Goal: Task Accomplishment & Management: Manage account settings

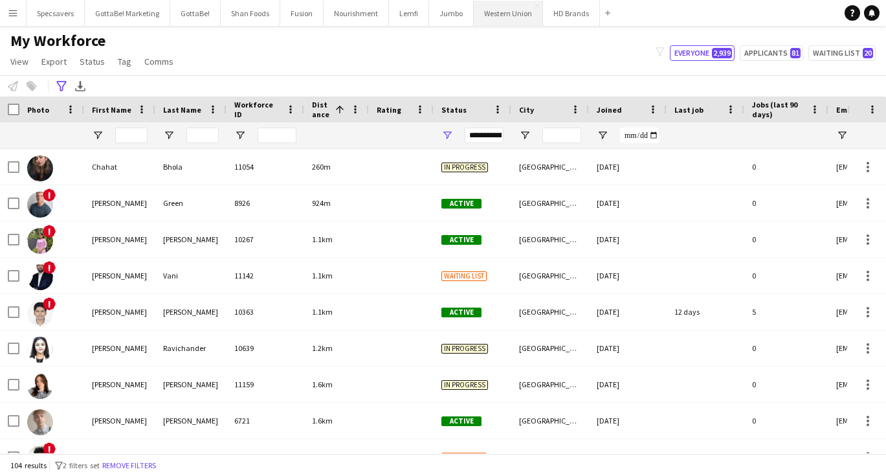
click at [504, 12] on button "Western Union Close" at bounding box center [508, 13] width 69 height 25
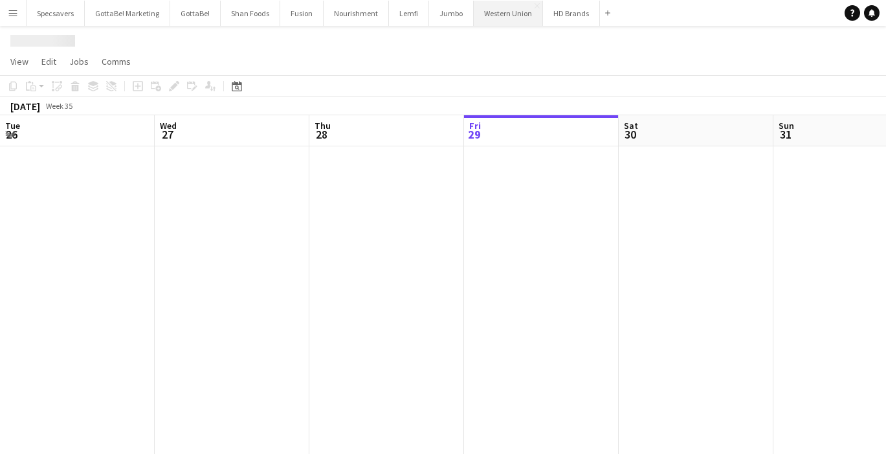
scroll to position [0, 309]
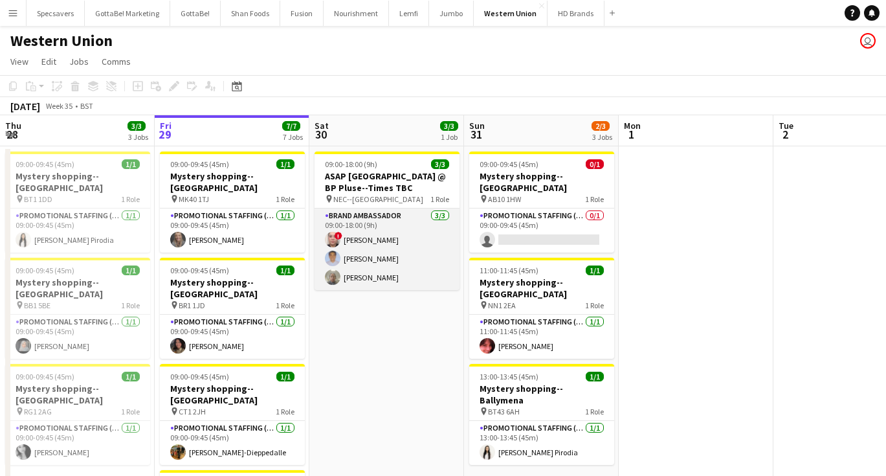
click at [370, 239] on app-card-role "Brand Ambassador [DATE] 09:00-18:00 (9h) ! [PERSON_NAME] [PERSON_NAME] [PERSON_…" at bounding box center [387, 249] width 145 height 82
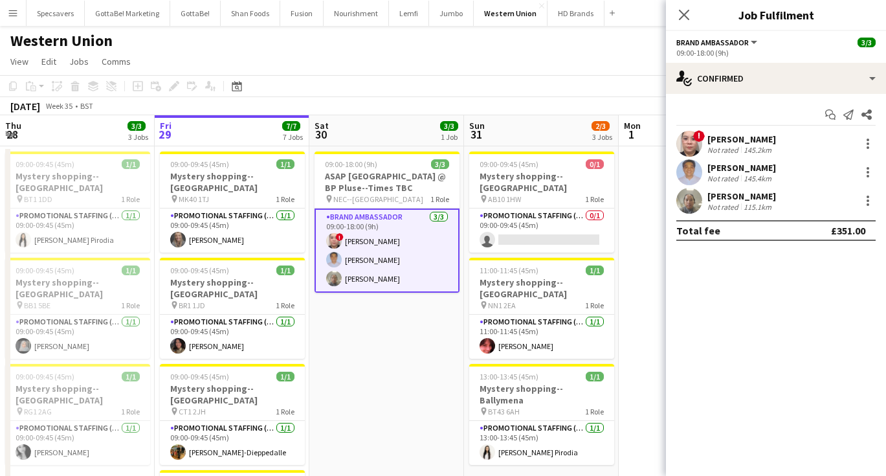
click at [735, 138] on div "[PERSON_NAME]" at bounding box center [741, 139] width 69 height 12
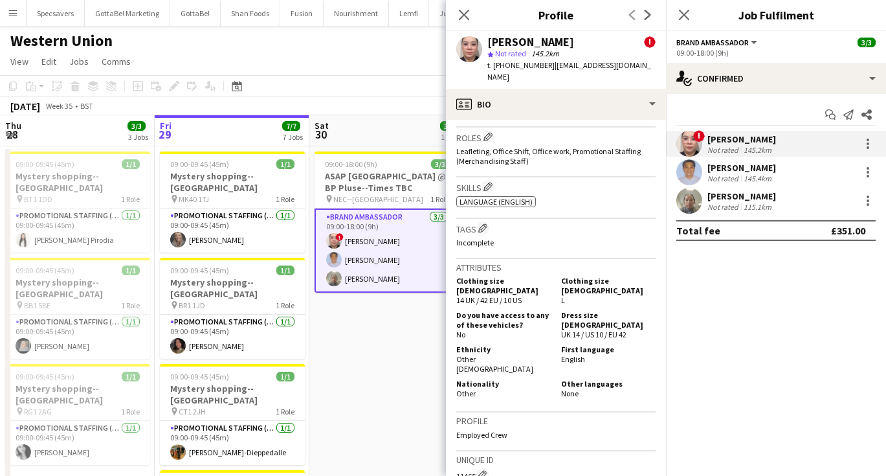
scroll to position [538, 0]
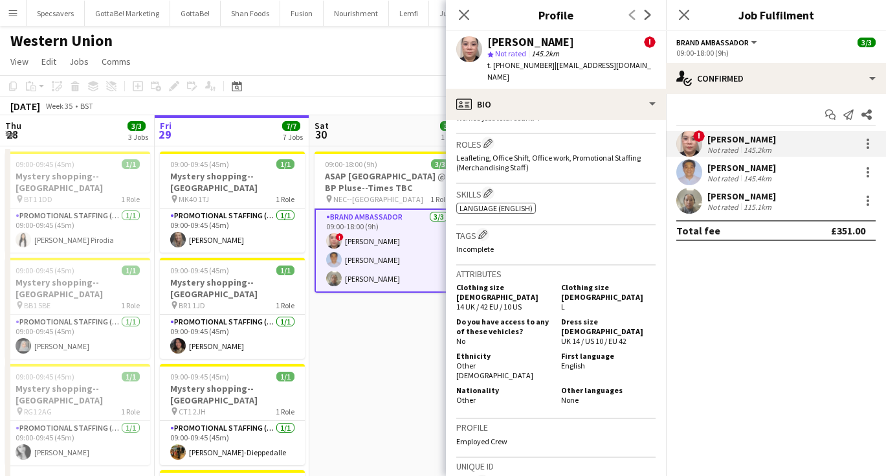
click at [733, 172] on div "[PERSON_NAME]" at bounding box center [741, 168] width 69 height 12
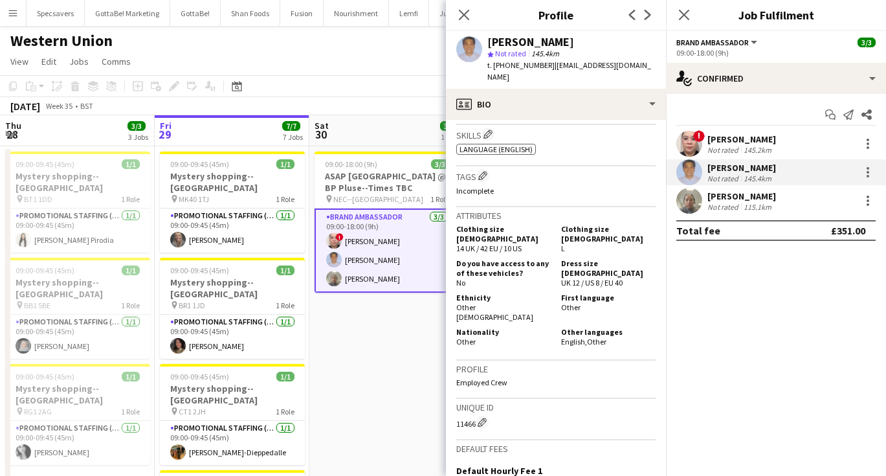
scroll to position [498, 0]
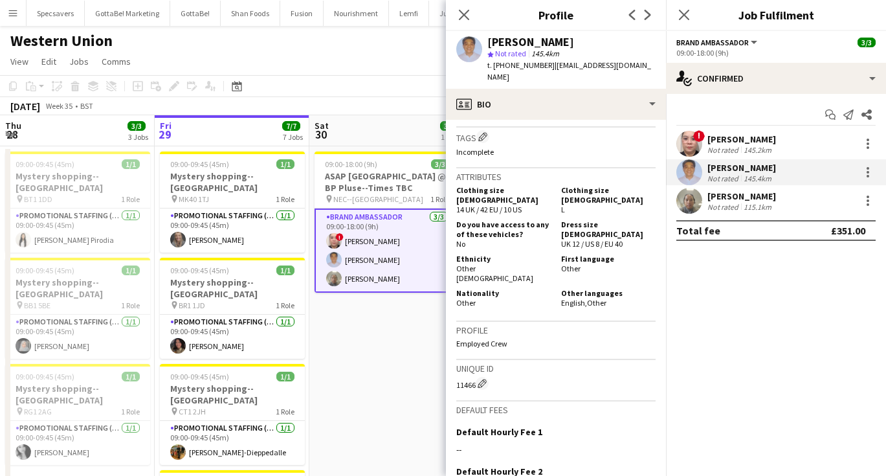
click at [725, 205] on div "Not rated" at bounding box center [724, 207] width 34 height 10
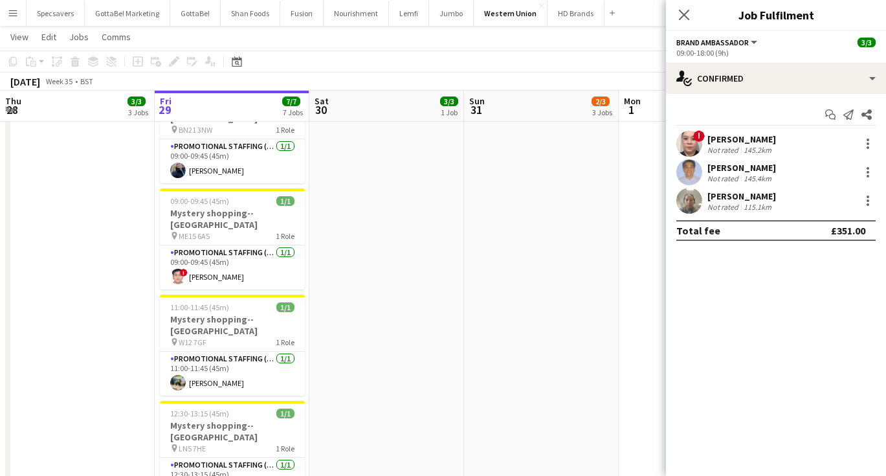
scroll to position [386, 0]
click at [228, 351] on app-card-role "Promotional Staffing (Mystery Shopper) [DATE] 11:00-11:45 (45m) [PERSON_NAME]" at bounding box center [232, 373] width 145 height 44
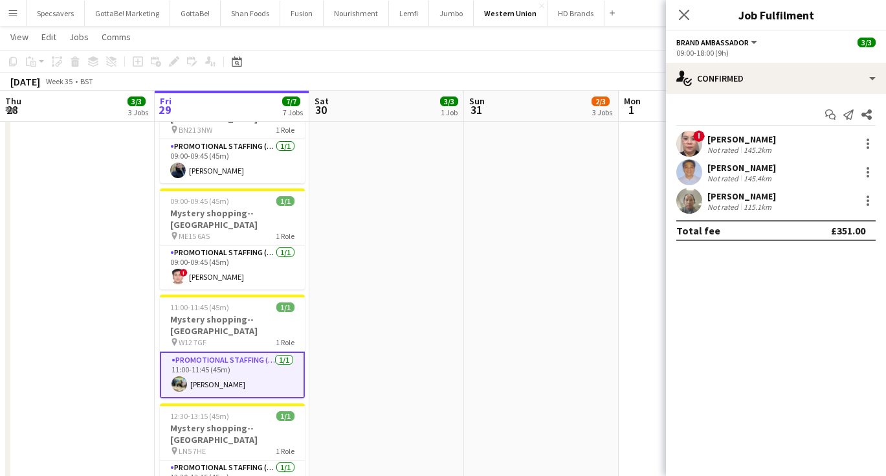
click at [236, 351] on app-card-role "Promotional Staffing (Mystery Shopper) [DATE] 11:00-11:45 (45m) [PERSON_NAME]" at bounding box center [232, 374] width 145 height 47
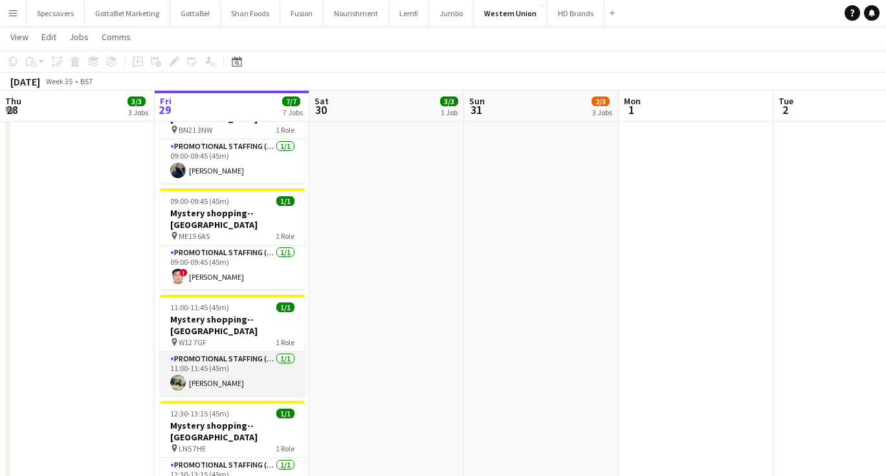
click at [210, 351] on app-card-role "Promotional Staffing (Mystery Shopper) [DATE] 11:00-11:45 (45m) [PERSON_NAME]" at bounding box center [232, 373] width 145 height 44
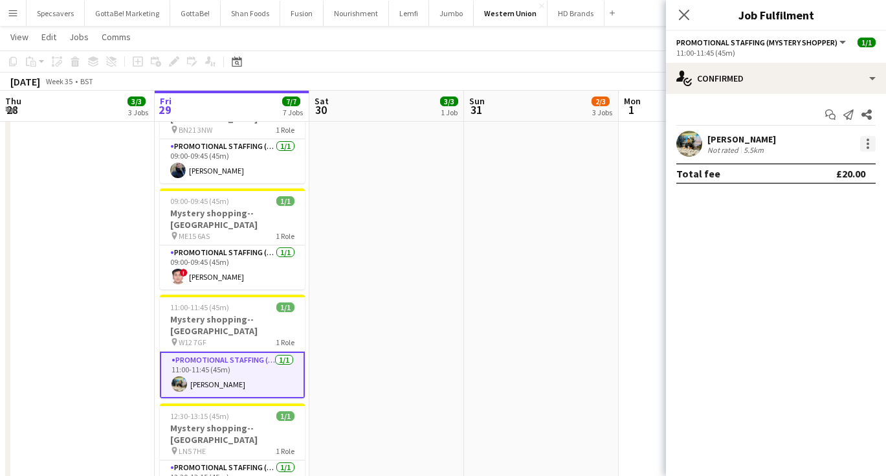
click at [868, 141] on div at bounding box center [868, 144] width 16 height 16
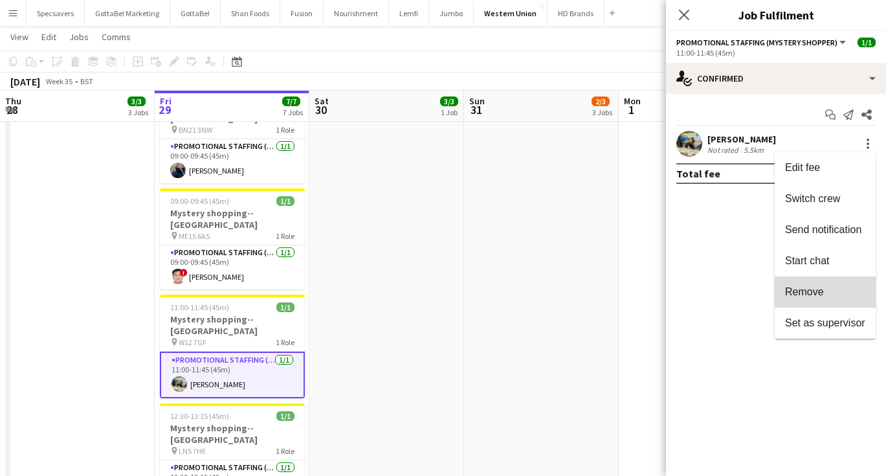
click at [818, 296] on span "Remove" at bounding box center [804, 291] width 39 height 11
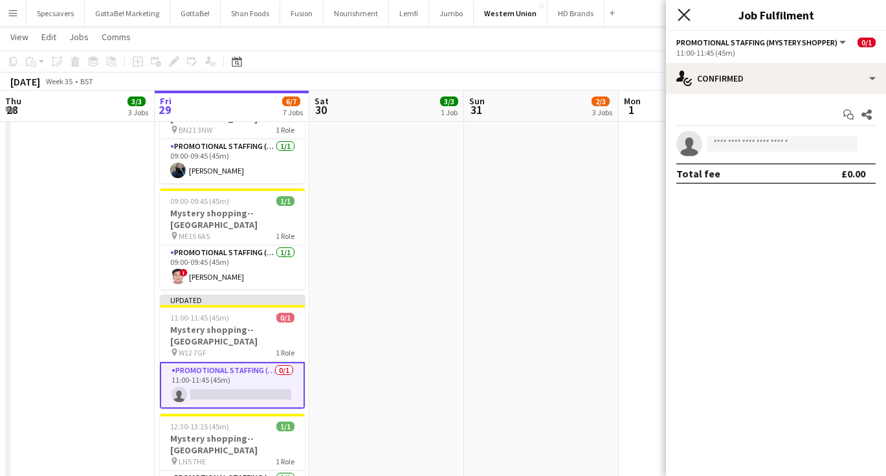
click at [687, 19] on icon at bounding box center [684, 14] width 12 height 12
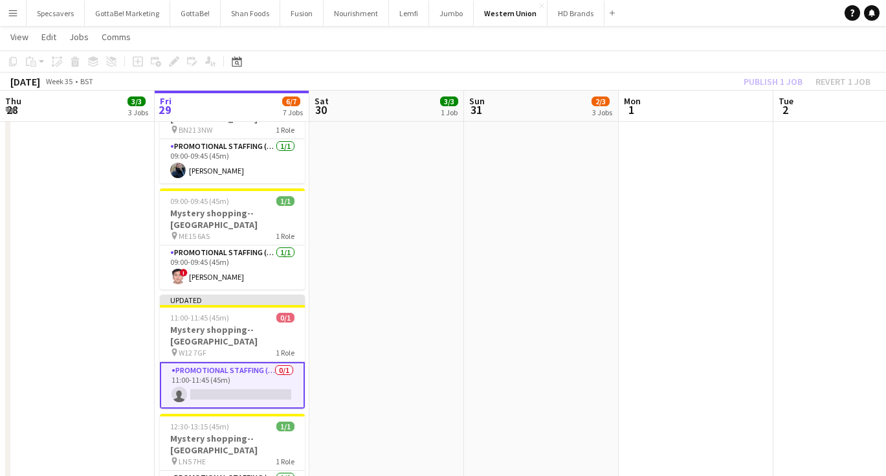
click at [551, 269] on app-date-cell "09:00-09:45 (45m) 0/1 Mystery shopping--[GEOGRAPHIC_DATA] pin AB10 1HW 1 Role P…" at bounding box center [541, 147] width 155 height 776
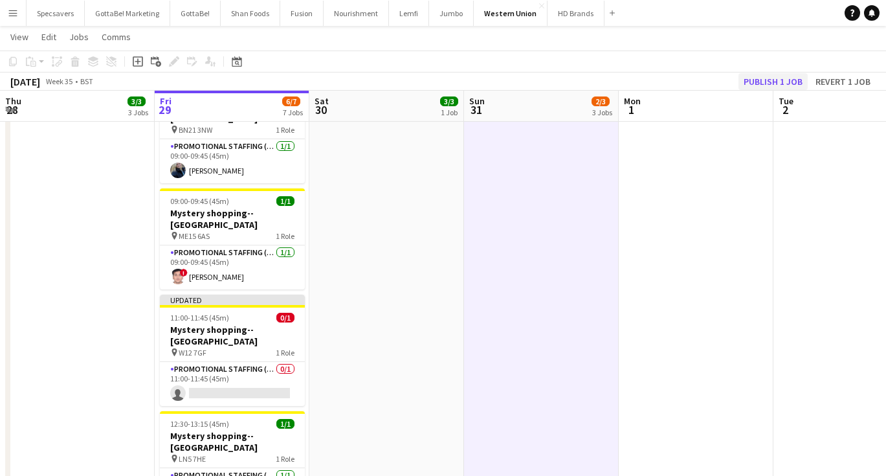
click at [766, 83] on button "Publish 1 job" at bounding box center [772, 81] width 69 height 17
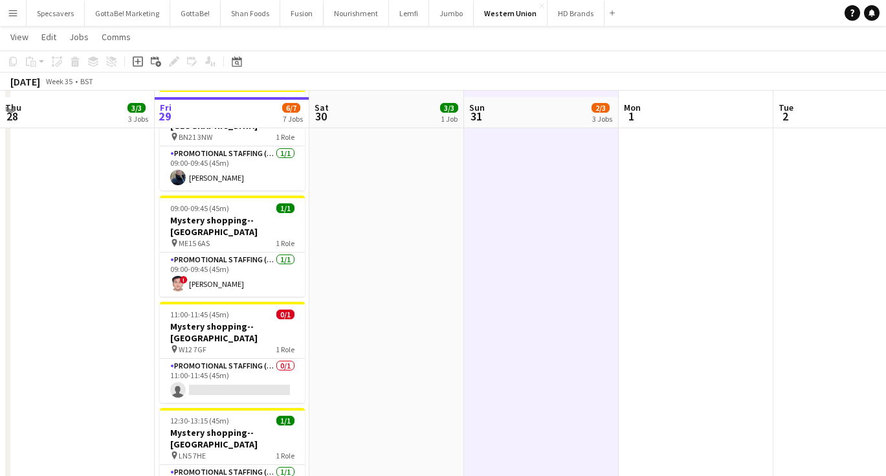
scroll to position [397, 0]
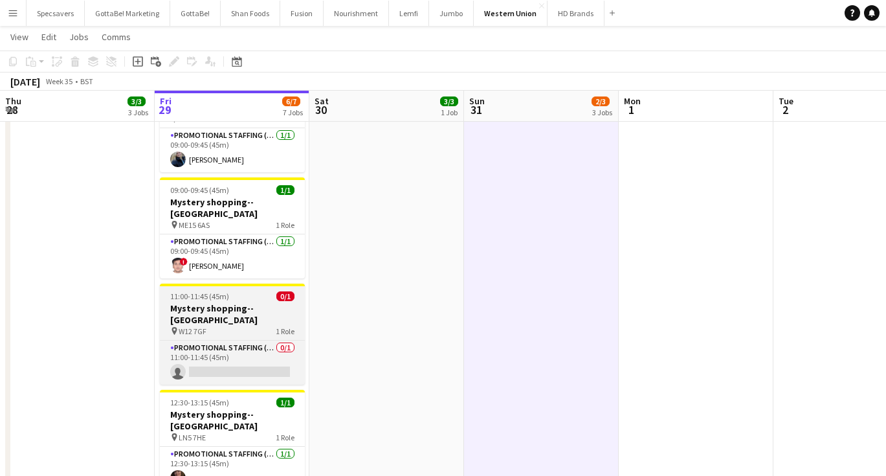
click at [210, 291] on span "11:00-11:45 (45m)" at bounding box center [199, 296] width 59 height 10
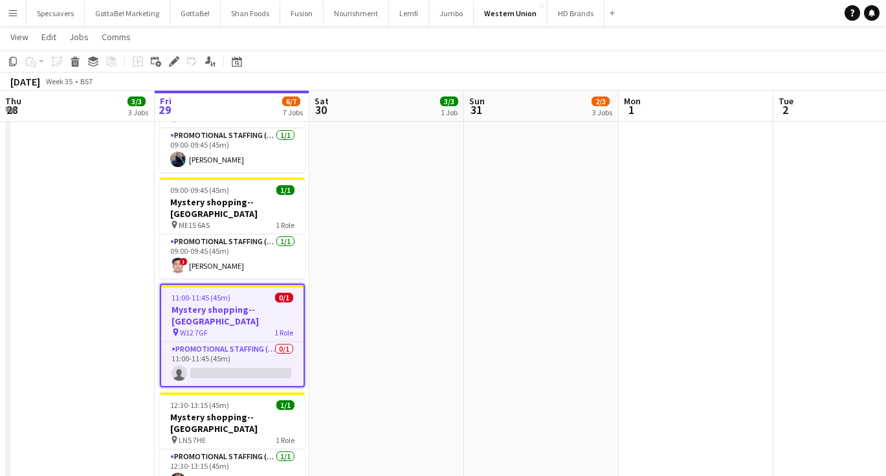
click at [364, 252] on app-date-cell "09:00-18:00 (9h) 3/3 ASAP England @ BP Pluse--Times TBC pin NEC--Birmingham 1 R…" at bounding box center [386, 136] width 155 height 776
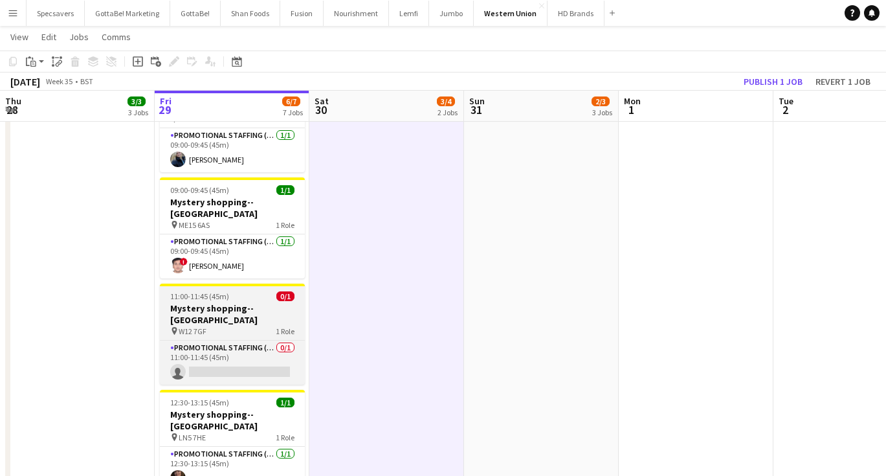
click at [249, 291] on div "11:00-11:45 (45m) 0/1" at bounding box center [232, 296] width 145 height 10
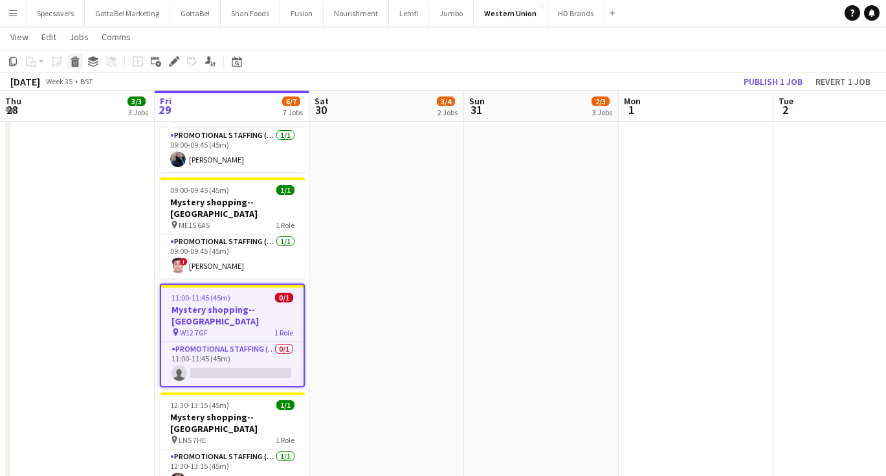
click at [72, 60] on icon "Delete" at bounding box center [75, 61] width 10 height 10
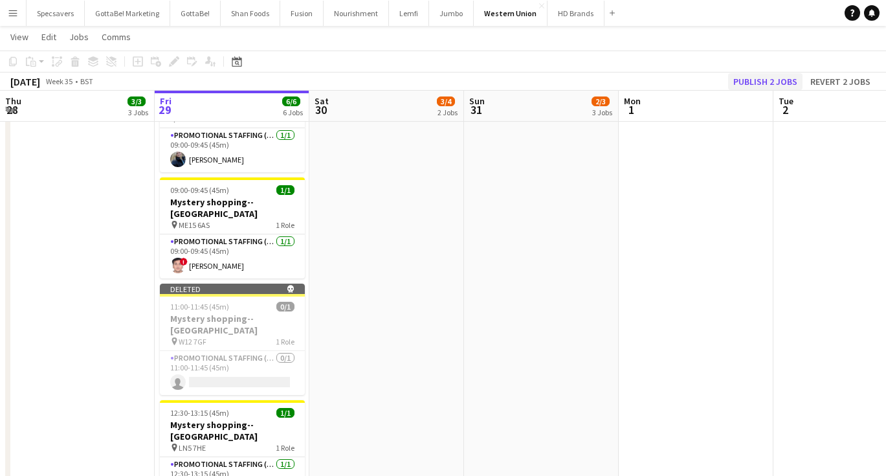
click at [766, 82] on button "Publish 2 jobs" at bounding box center [765, 81] width 74 height 17
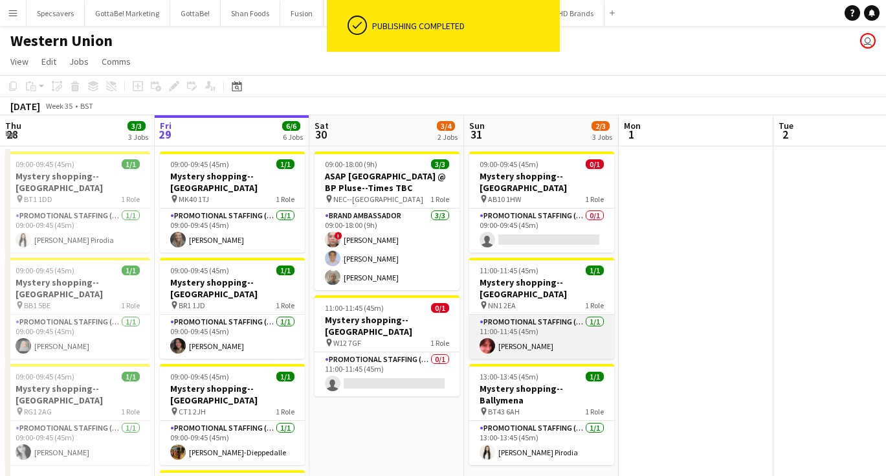
scroll to position [0, 0]
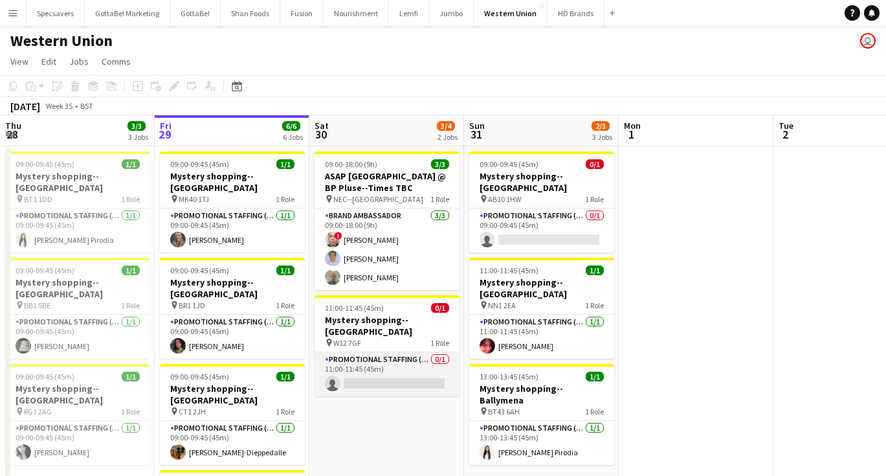
click at [393, 363] on app-card-role "Promotional Staffing (Mystery Shopper) 0/1 11:00-11:45 (45m) single-neutral-act…" at bounding box center [387, 374] width 145 height 44
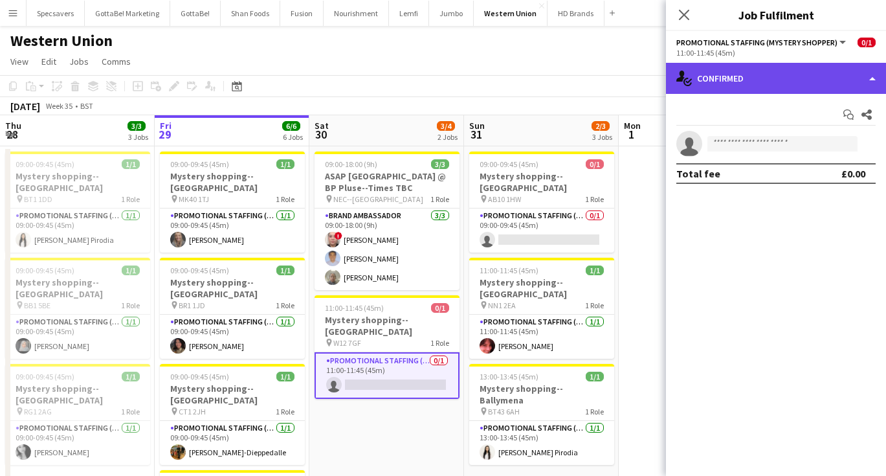
click at [744, 76] on div "single-neutral-actions-check-2 Confirmed" at bounding box center [776, 78] width 220 height 31
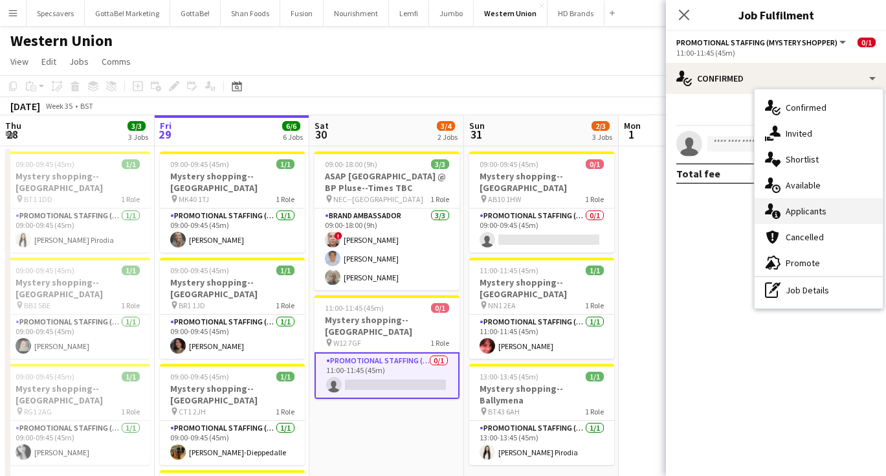
click at [799, 217] on div "single-neutral-actions-information Applicants" at bounding box center [819, 211] width 128 height 26
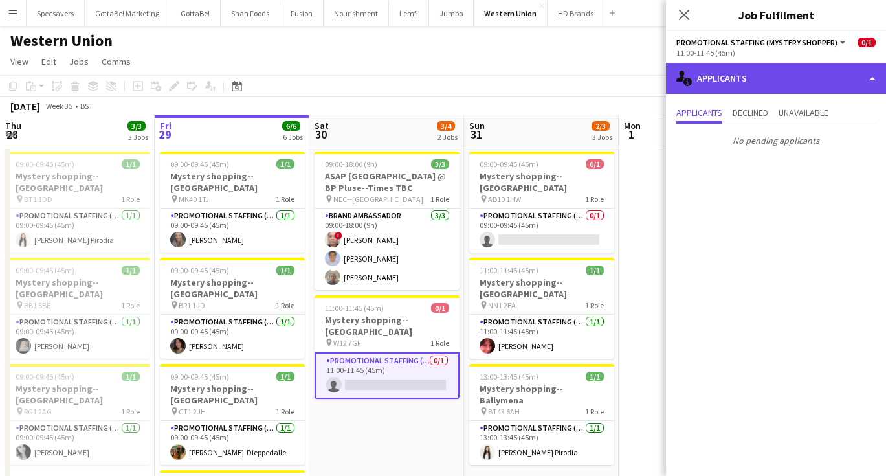
click at [764, 76] on div "single-neutral-actions-information Applicants" at bounding box center [776, 78] width 220 height 31
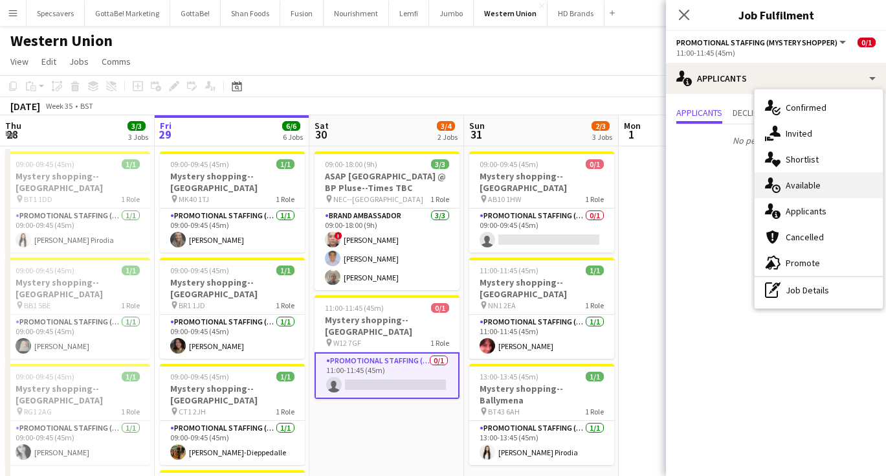
click at [811, 183] on div "single-neutral-actions-upload Available" at bounding box center [819, 185] width 128 height 26
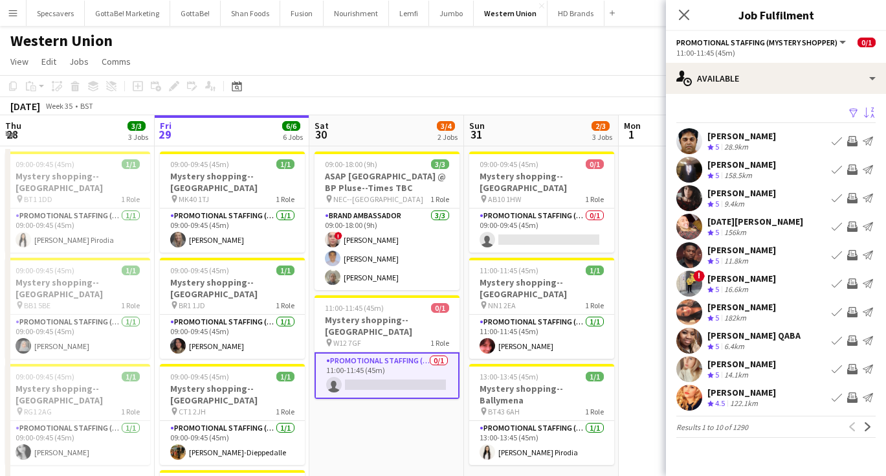
click at [872, 110] on app-icon "Sort asc" at bounding box center [869, 113] width 10 height 12
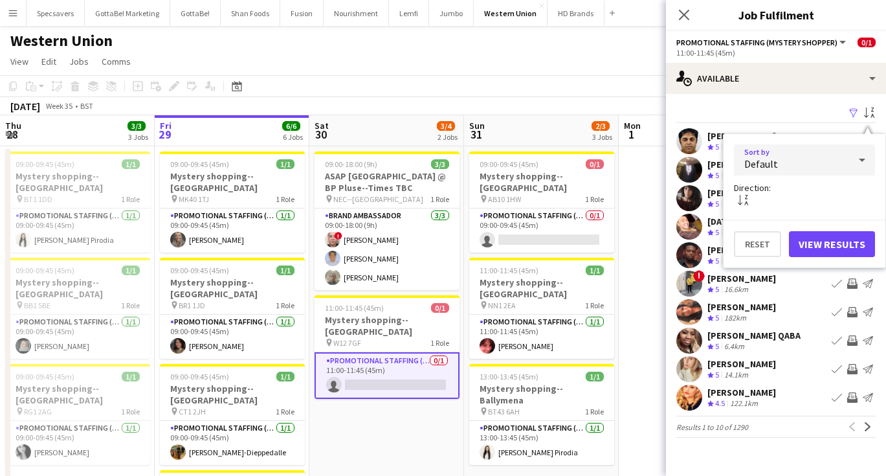
click at [832, 152] on div "Default" at bounding box center [791, 159] width 115 height 31
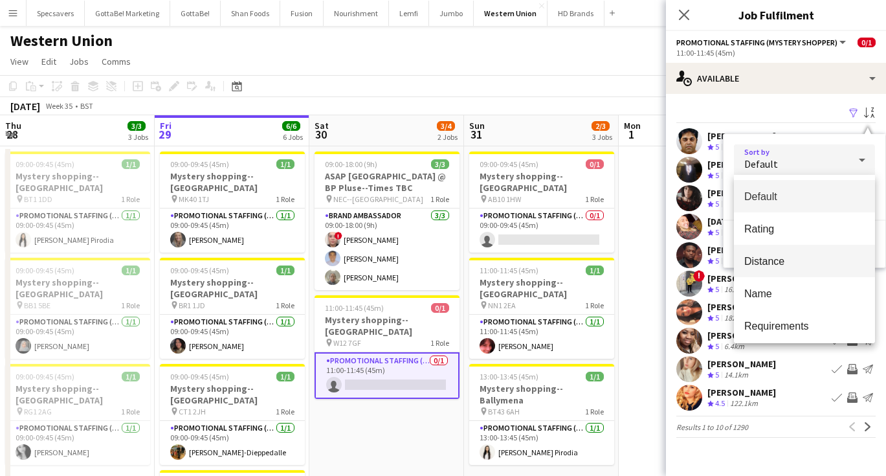
click at [792, 254] on mat-option "Distance" at bounding box center [804, 261] width 141 height 32
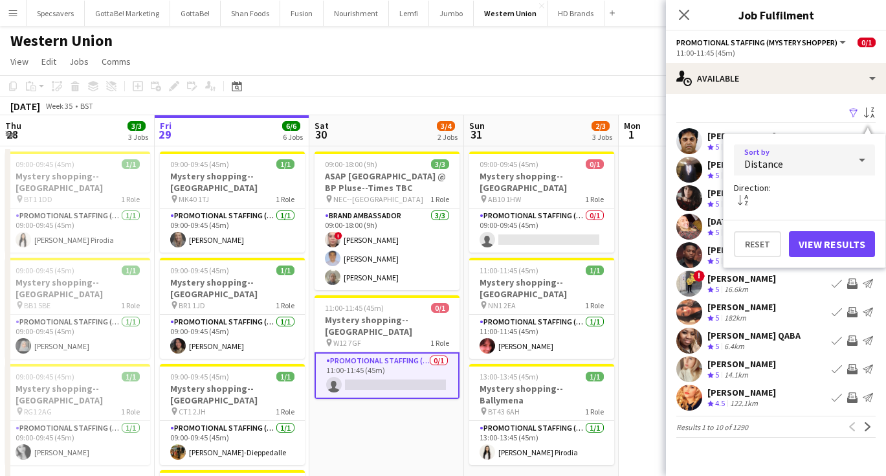
click at [825, 242] on button "View Results" at bounding box center [832, 244] width 86 height 26
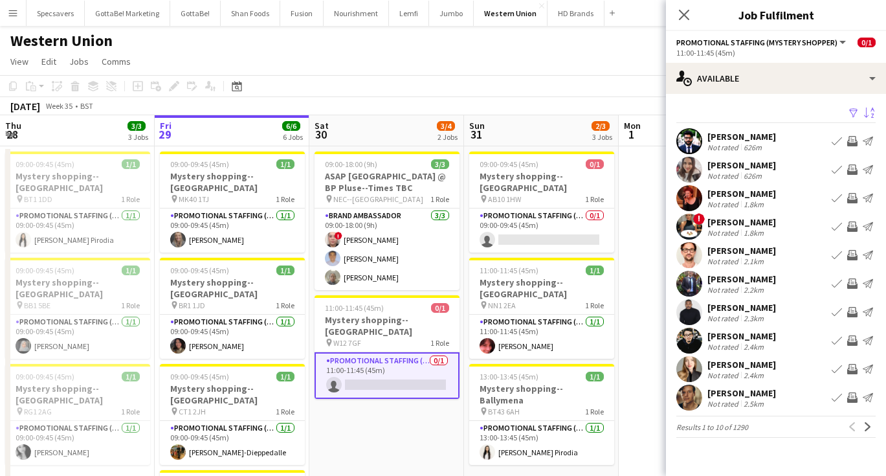
click at [736, 203] on div "Not rated" at bounding box center [724, 204] width 34 height 10
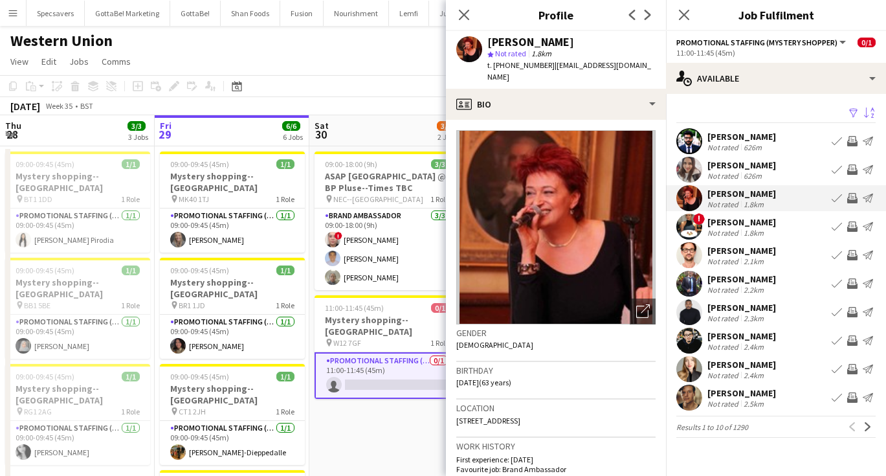
click at [364, 397] on app-date-cell "09:00-18:00 (9h) 3/3 ASAP England @ BP Pluse--Times TBC pin NEC--Birmingham 1 R…" at bounding box center [386, 480] width 155 height 669
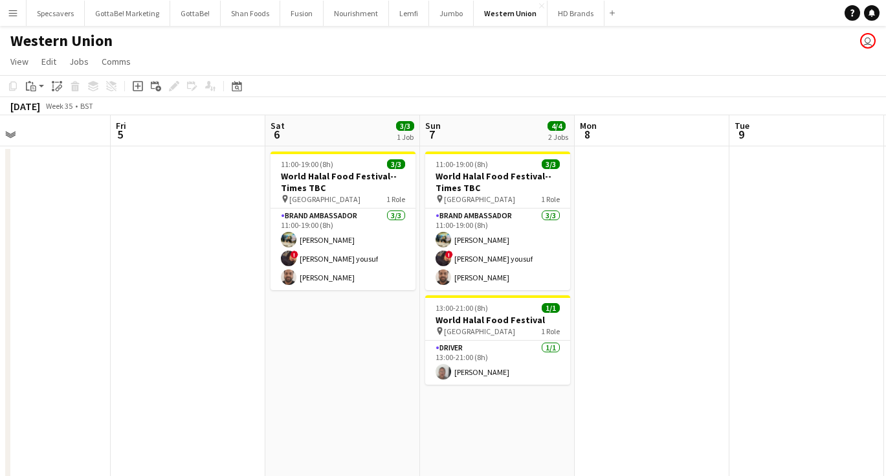
scroll to position [0, 548]
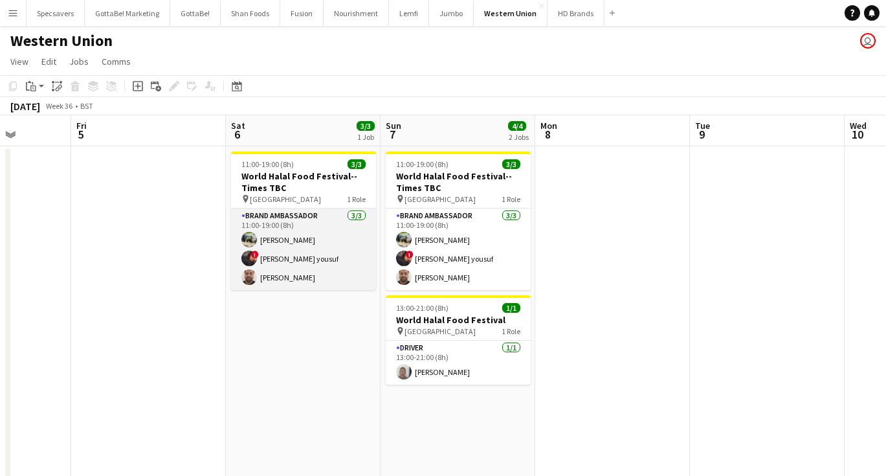
click at [268, 243] on app-card-role "Brand Ambassador [DATE] 11:00-19:00 (8h) [PERSON_NAME] ! [PERSON_NAME] [PERSON_…" at bounding box center [303, 249] width 145 height 82
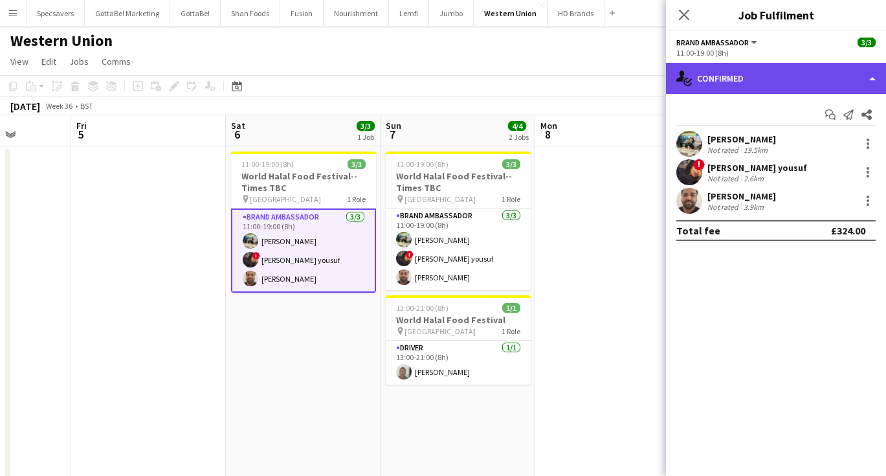
click at [750, 84] on div "single-neutral-actions-check-2 Confirmed" at bounding box center [776, 78] width 220 height 31
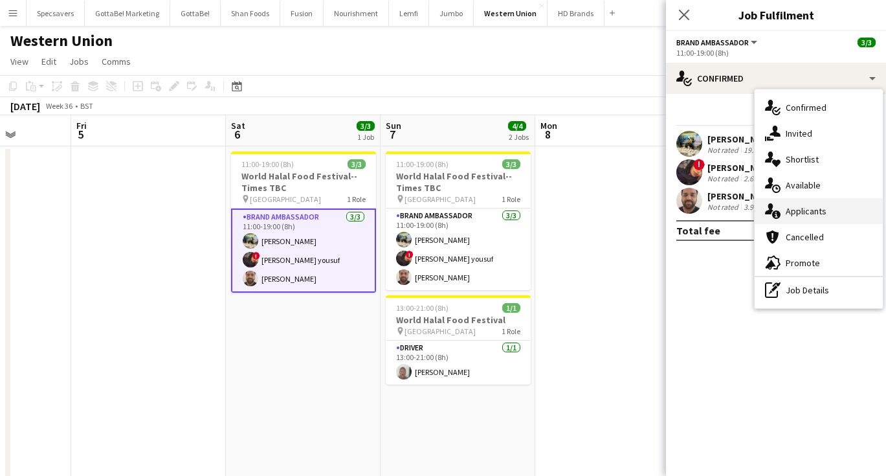
click at [799, 211] on div "single-neutral-actions-information Applicants" at bounding box center [819, 211] width 128 height 26
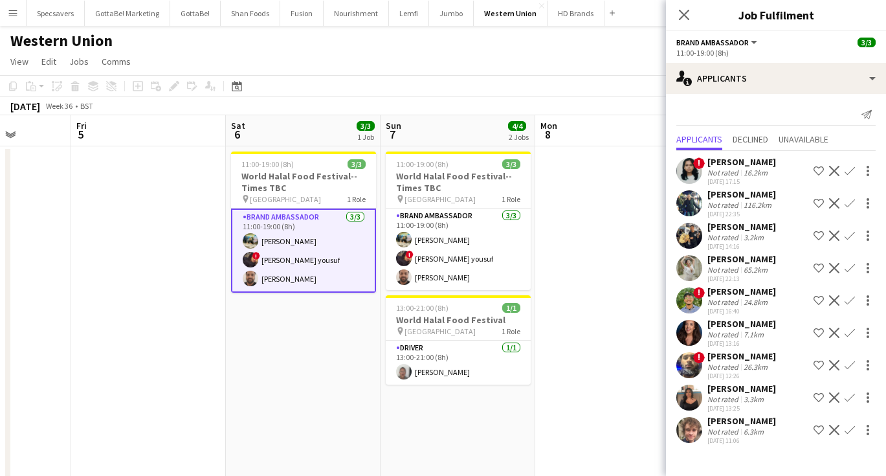
click at [746, 403] on div "3.3km" at bounding box center [753, 399] width 25 height 10
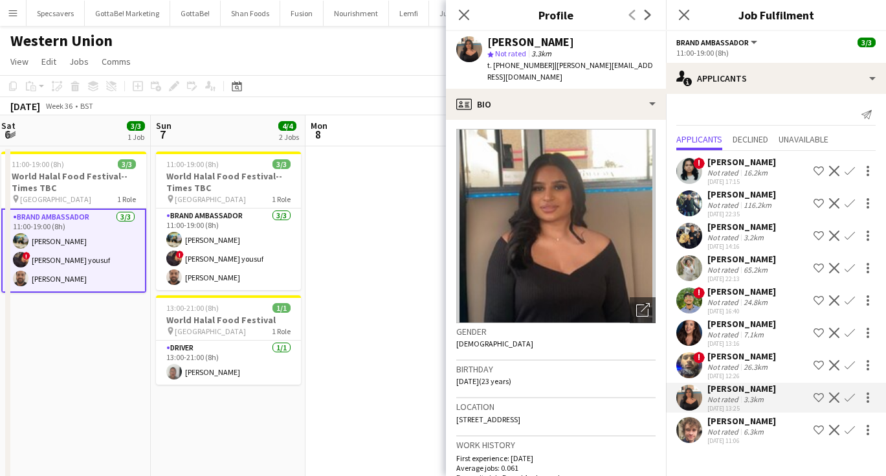
scroll to position [0, 483]
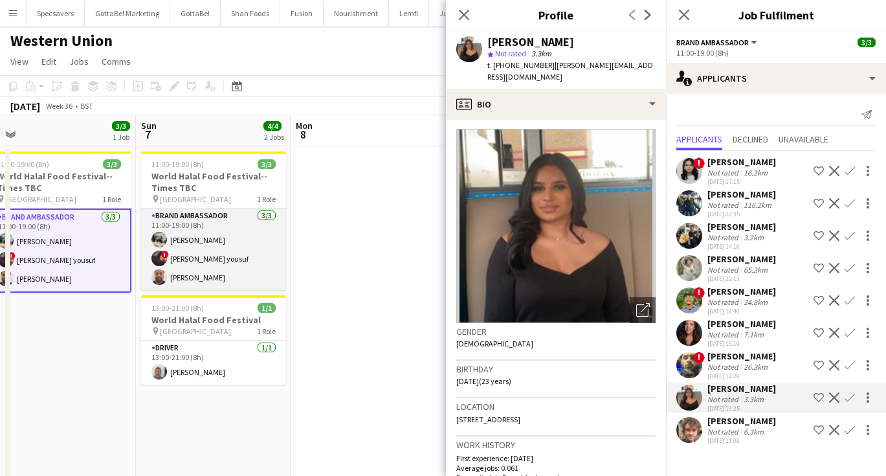
click at [219, 243] on app-card-role "Brand Ambassador [DATE] 11:00-19:00 (8h) [PERSON_NAME] ! [PERSON_NAME] [PERSON_…" at bounding box center [213, 249] width 145 height 82
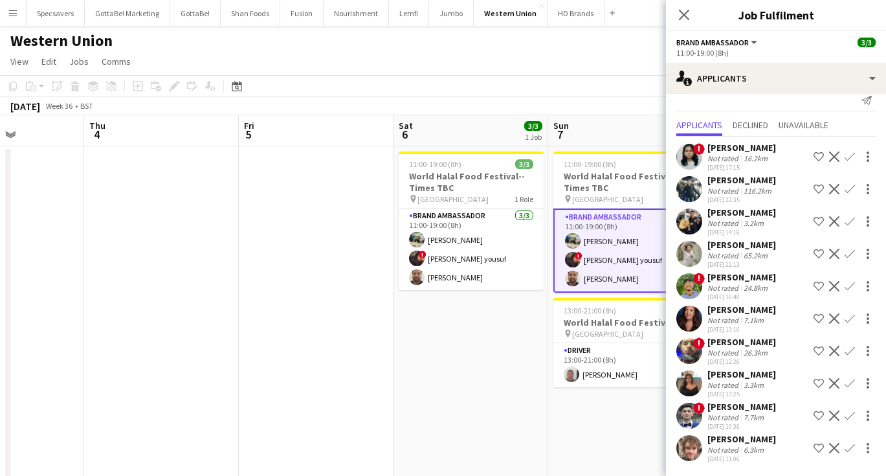
scroll to position [0, 371]
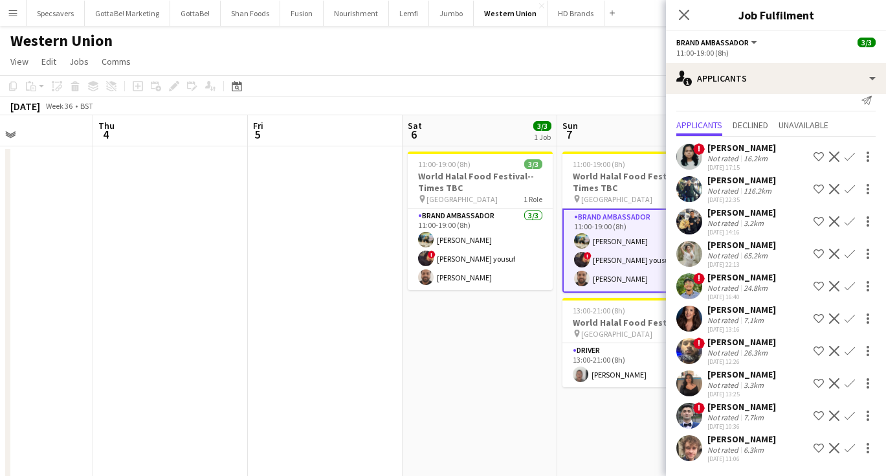
click at [408, 342] on app-date-cell "11:00-19:00 (8h) 3/3 World Halal Food Festival--Times TBC pin [GEOGRAPHIC_DATA]…" at bounding box center [480, 480] width 155 height 669
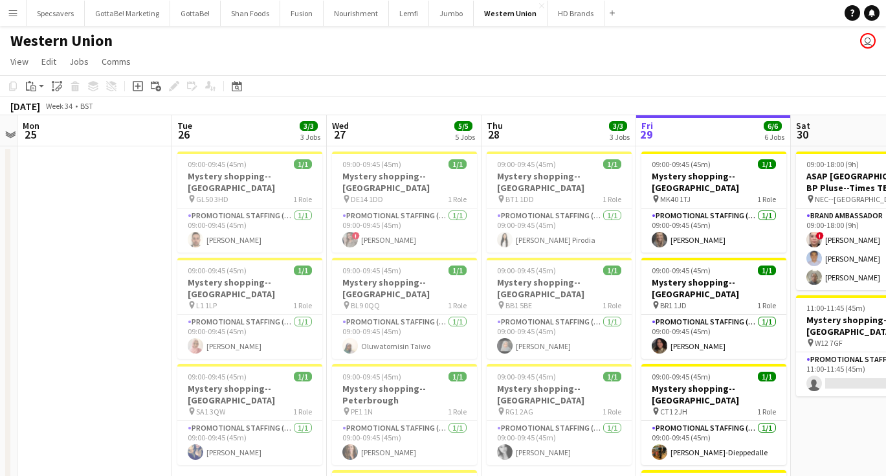
scroll to position [0, 295]
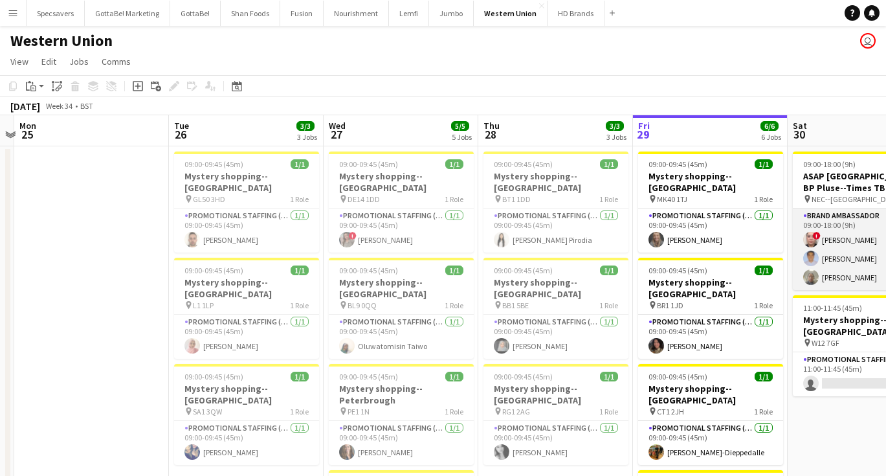
click at [844, 280] on app-card-role "Brand Ambassador [DATE] 09:00-18:00 (9h) ! [PERSON_NAME] [PERSON_NAME] [PERSON_…" at bounding box center [865, 249] width 145 height 82
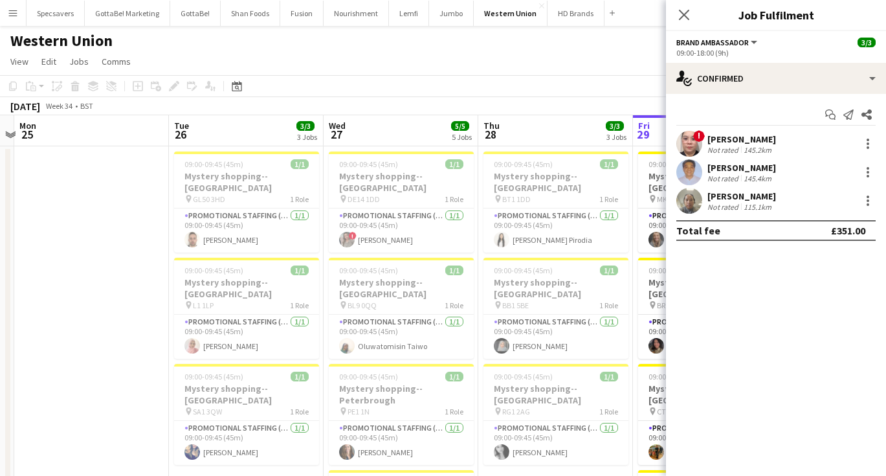
click at [724, 206] on div "Not rated" at bounding box center [724, 207] width 34 height 10
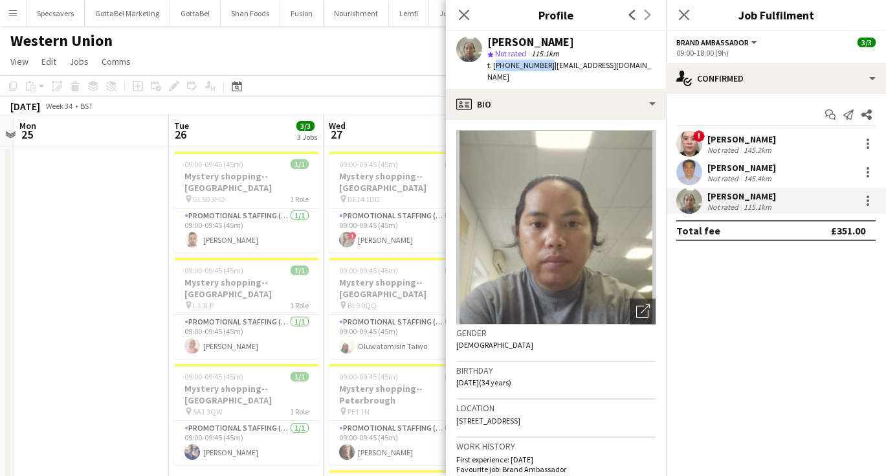
drag, startPoint x: 544, startPoint y: 64, endPoint x: 494, endPoint y: 65, distance: 49.2
click at [494, 65] on span "t. [PHONE_NUMBER]" at bounding box center [520, 65] width 67 height 10
copy span "[PHONE_NUMBER]"
click at [151, 307] on app-date-cell at bounding box center [91, 480] width 155 height 669
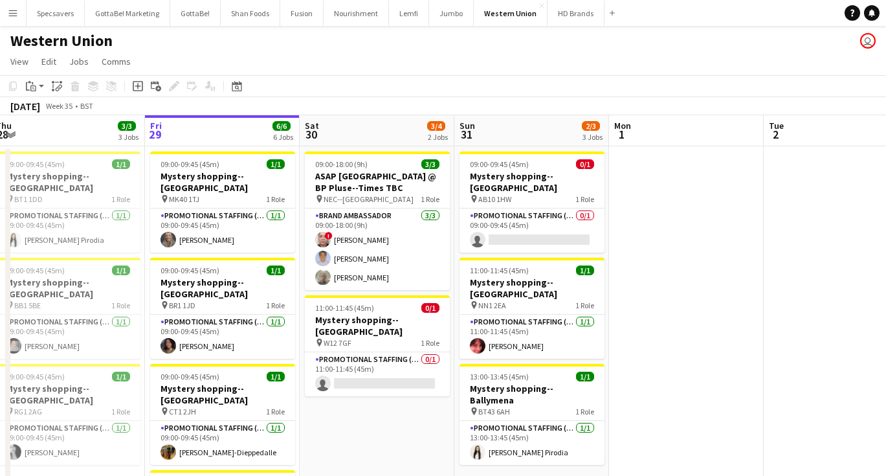
scroll to position [0, 472]
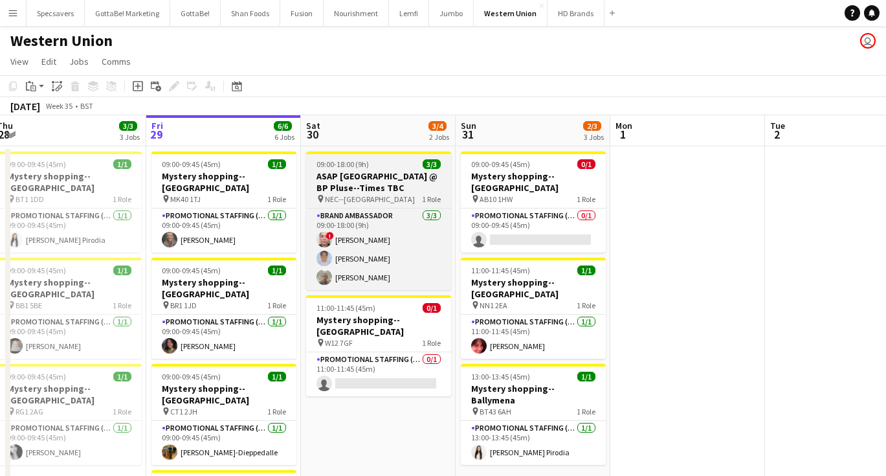
click at [355, 188] on h3 "ASAP [GEOGRAPHIC_DATA] @ BP Pluse--Times TBC" at bounding box center [378, 181] width 145 height 23
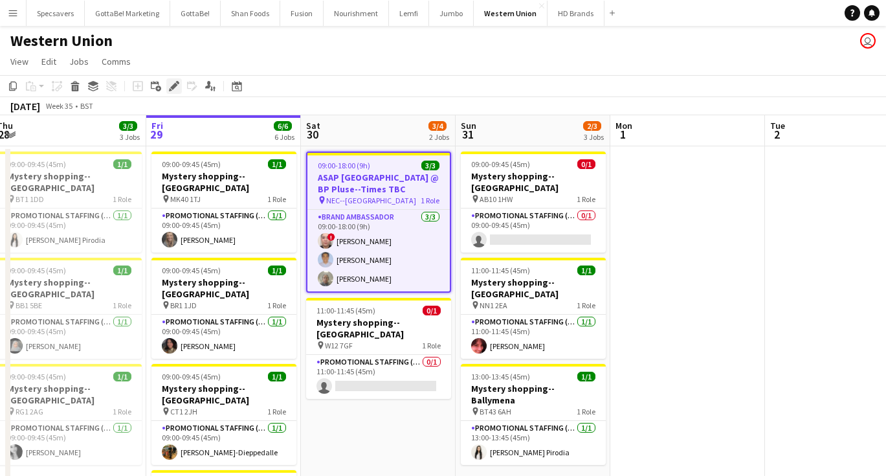
click at [173, 89] on icon "Edit" at bounding box center [174, 86] width 10 height 10
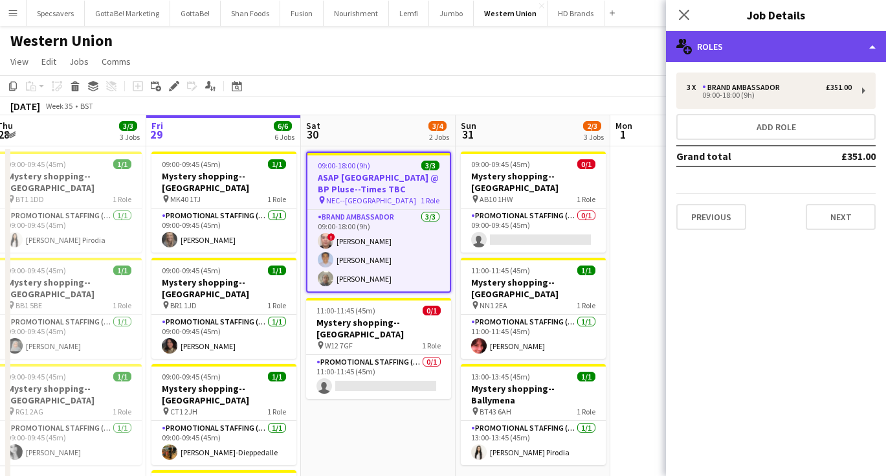
click at [804, 51] on div "multiple-users-add Roles" at bounding box center [776, 46] width 220 height 31
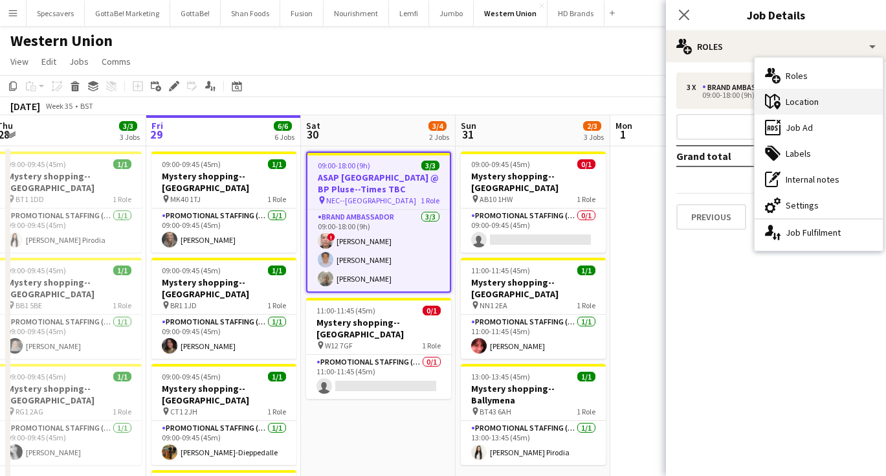
click at [808, 105] on div "maps-pin-1 Location" at bounding box center [819, 102] width 128 height 26
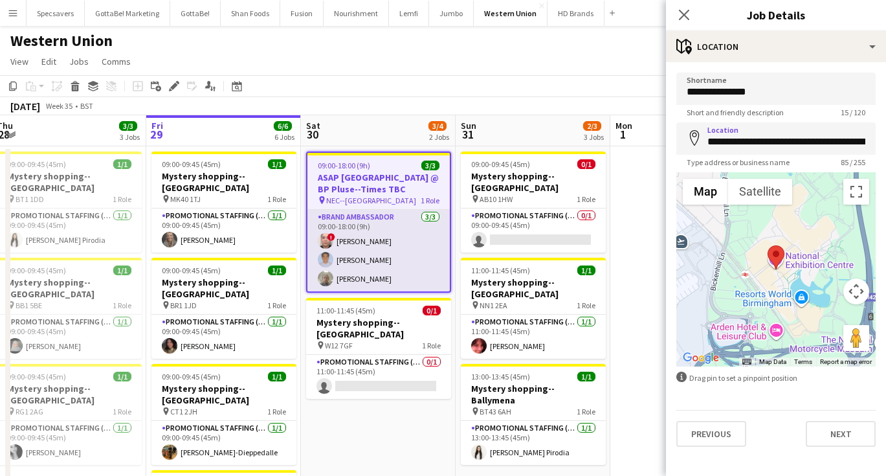
click at [370, 241] on app-card-role "Brand Ambassador [DATE] 09:00-18:00 (9h) ! [PERSON_NAME] [PERSON_NAME] [PERSON_…" at bounding box center [378, 251] width 142 height 82
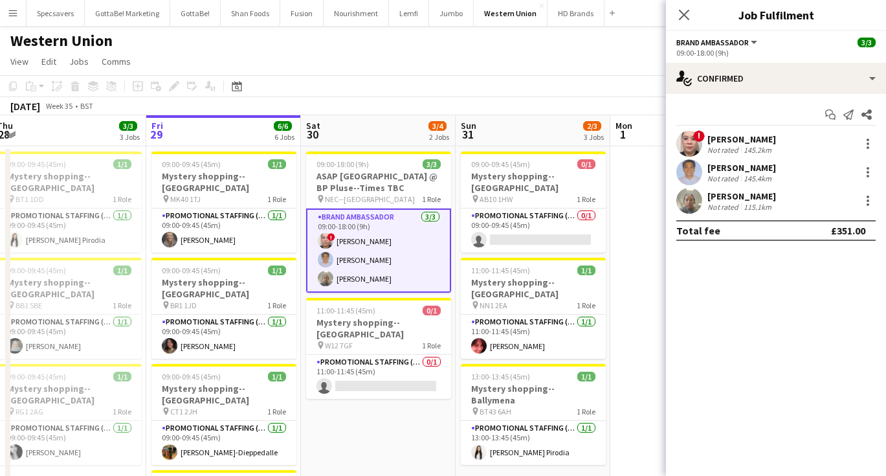
click at [747, 142] on div "[PERSON_NAME]" at bounding box center [741, 139] width 69 height 12
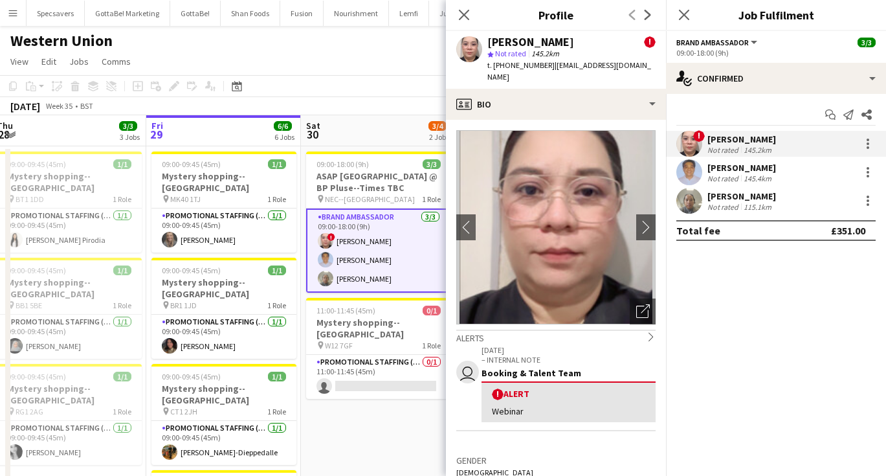
drag, startPoint x: 573, startPoint y: 43, endPoint x: 489, endPoint y: 42, distance: 84.8
click at [489, 42] on div "[PERSON_NAME]" at bounding box center [530, 42] width 87 height 12
copy div "[PERSON_NAME]"
drag, startPoint x: 544, startPoint y: 64, endPoint x: 498, endPoint y: 65, distance: 45.3
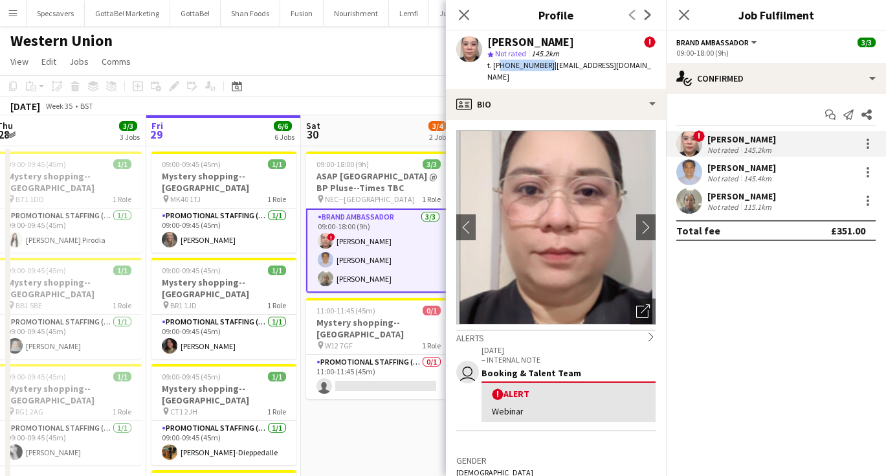
click at [498, 65] on span "t. [PHONE_NUMBER]" at bounding box center [520, 65] width 67 height 10
copy span "447350106225"
click at [744, 168] on div "[PERSON_NAME]" at bounding box center [741, 168] width 69 height 12
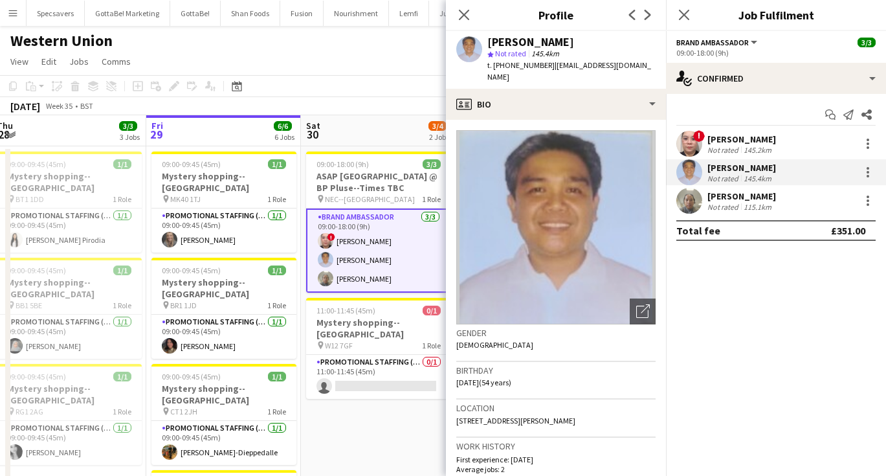
drag, startPoint x: 597, startPoint y: 43, endPoint x: 491, endPoint y: 44, distance: 106.1
click at [491, 44] on div "[PERSON_NAME]" at bounding box center [530, 42] width 87 height 12
copy div "[PERSON_NAME]"
drag, startPoint x: 544, startPoint y: 65, endPoint x: 498, endPoint y: 65, distance: 45.3
click at [498, 65] on span "t. [PHONE_NUMBER]" at bounding box center [520, 65] width 67 height 10
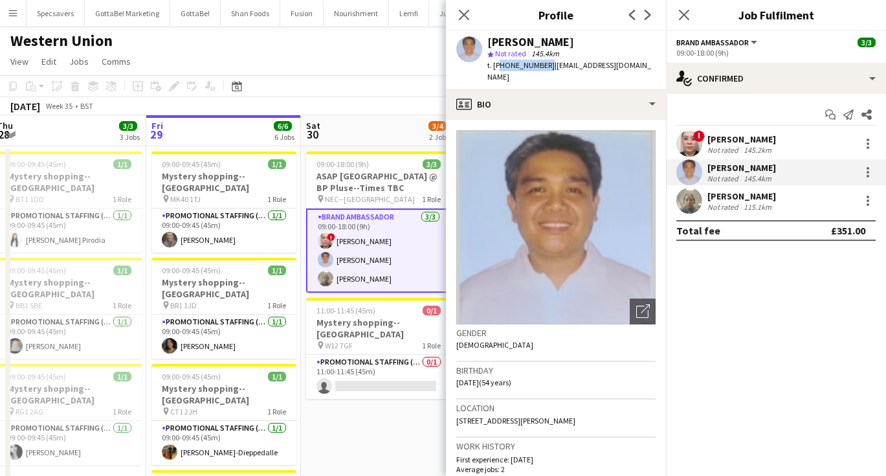
copy span "447586108661"
click at [711, 198] on div "[PERSON_NAME]" at bounding box center [741, 196] width 69 height 12
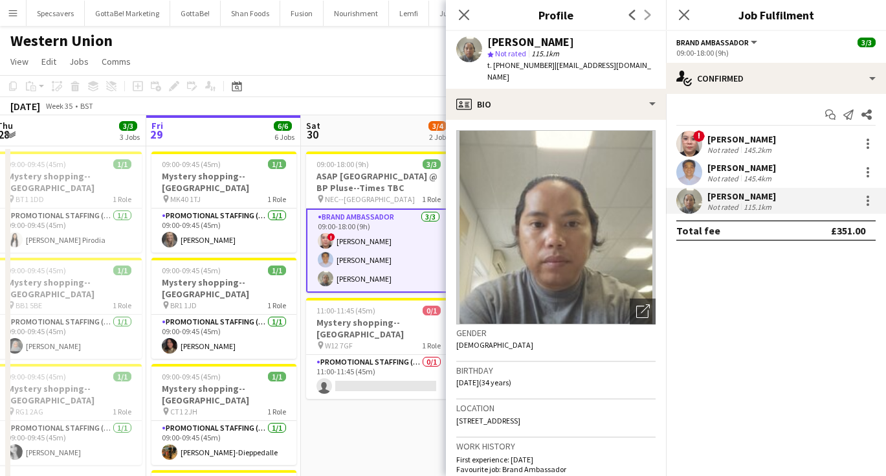
drag, startPoint x: 560, startPoint y: 43, endPoint x: 491, endPoint y: 44, distance: 69.9
click at [491, 44] on div "[PERSON_NAME]" at bounding box center [530, 42] width 87 height 12
copy div "[PERSON_NAME]"
drag, startPoint x: 543, startPoint y: 66, endPoint x: 498, endPoint y: 65, distance: 44.7
click at [498, 65] on span "t. [PHONE_NUMBER]" at bounding box center [520, 65] width 67 height 10
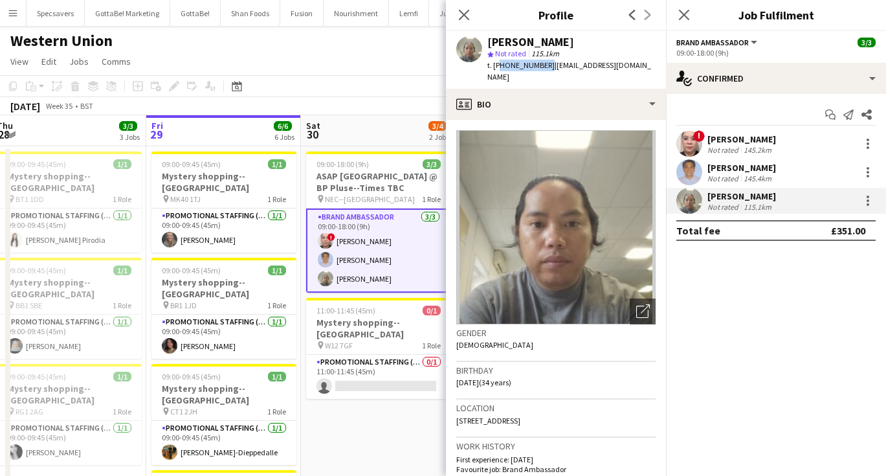
copy span "447932233271"
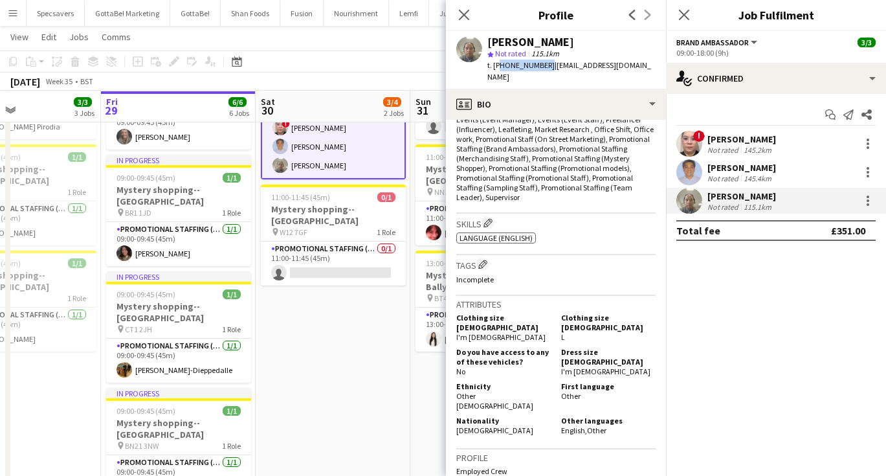
scroll to position [113, 0]
click at [396, 397] on app-date-cell "09:00-18:00 (9h) 3/3 ASAP England @ BP Pluse--Times TBC pin NEC--Birmingham 1 R…" at bounding box center [333, 366] width 155 height 669
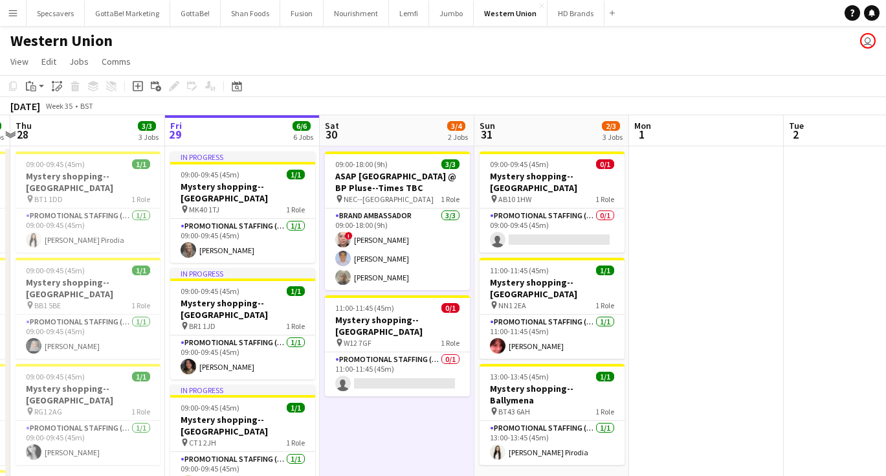
scroll to position [0, 0]
click at [417, 355] on app-card-role "Promotional Staffing (Mystery Shopper) 0/1 11:00-11:45 (45m) single-neutral-act…" at bounding box center [397, 374] width 145 height 44
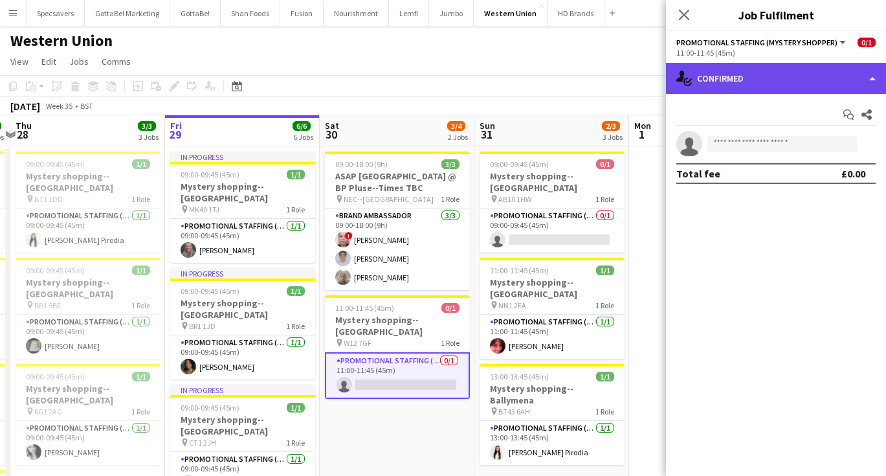
click at [794, 89] on div "single-neutral-actions-check-2 Confirmed" at bounding box center [776, 78] width 220 height 31
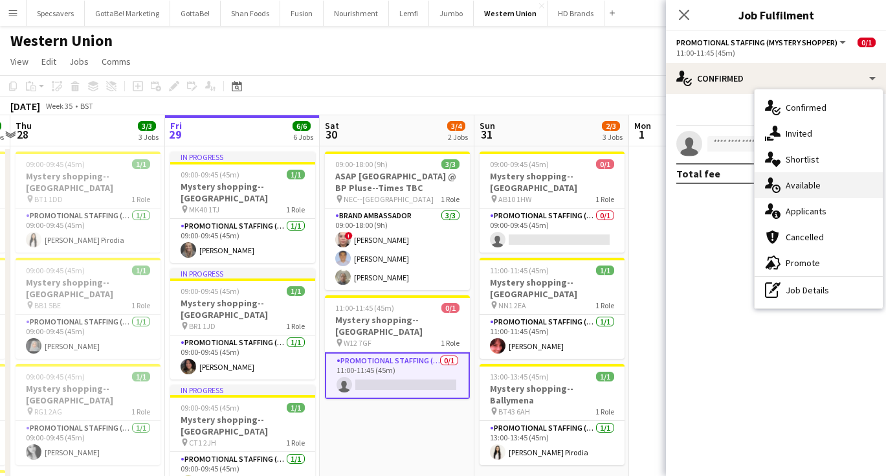
click at [825, 183] on div "single-neutral-actions-upload Available" at bounding box center [819, 185] width 128 height 26
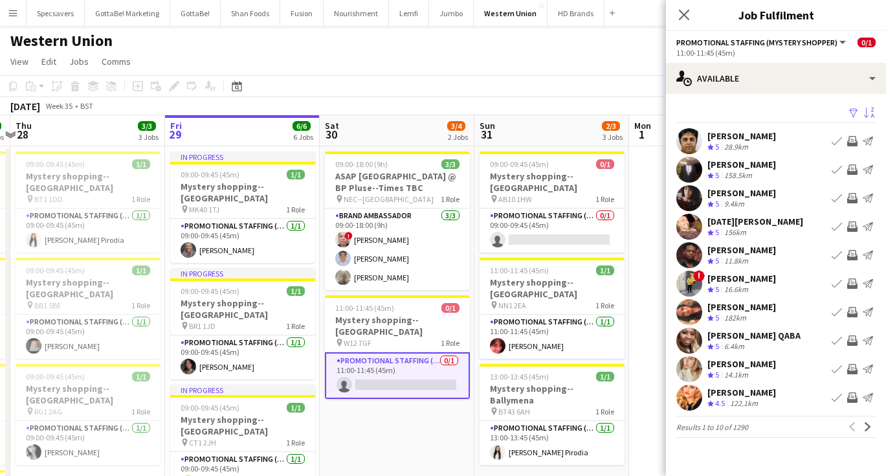
click at [871, 109] on app-icon "Sort asc" at bounding box center [869, 113] width 10 height 12
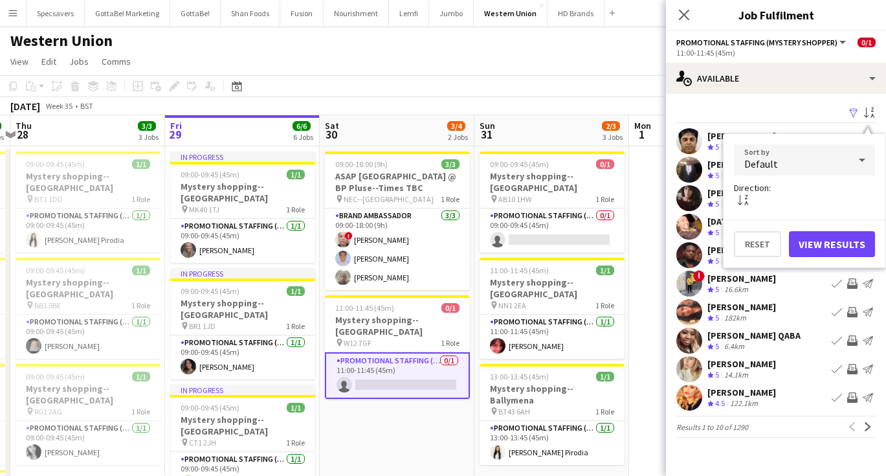
click at [828, 168] on div "Default" at bounding box center [791, 159] width 115 height 31
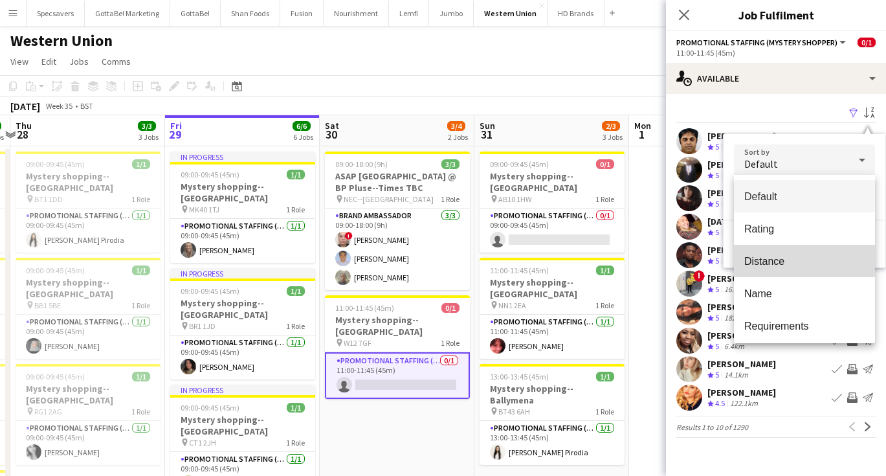
click at [814, 255] on span "Distance" at bounding box center [804, 261] width 120 height 12
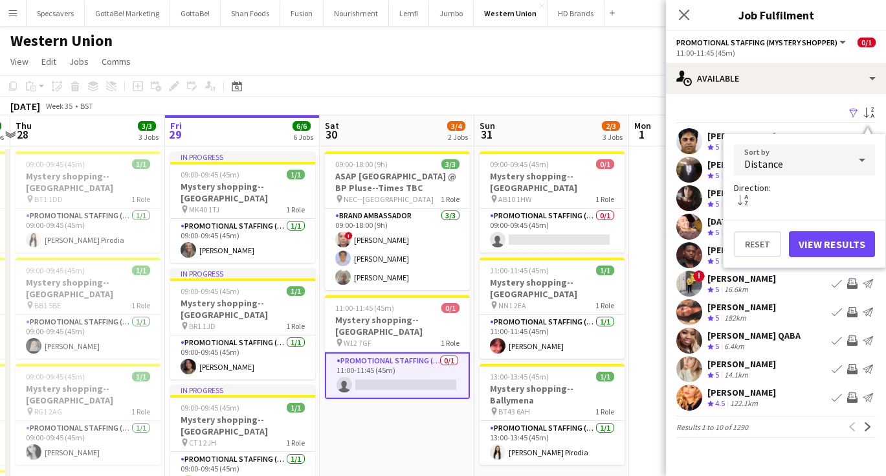
click at [825, 247] on button "View Results" at bounding box center [832, 244] width 86 height 26
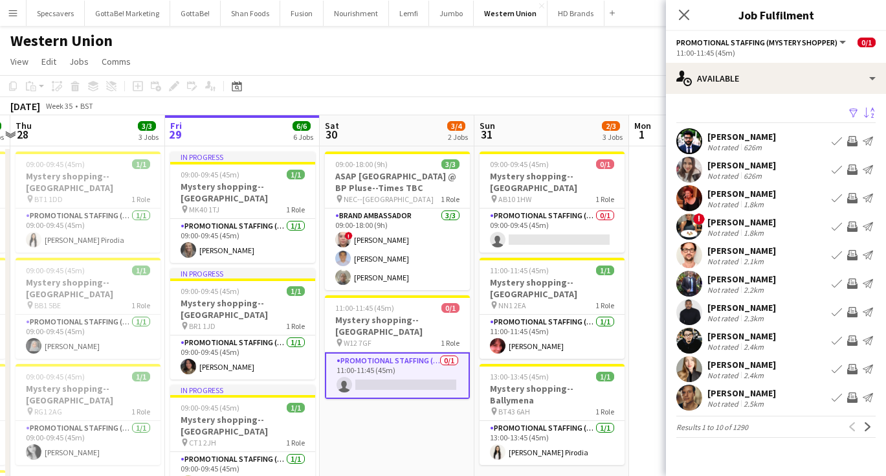
click at [775, 196] on div "[PERSON_NAME]" at bounding box center [741, 194] width 69 height 12
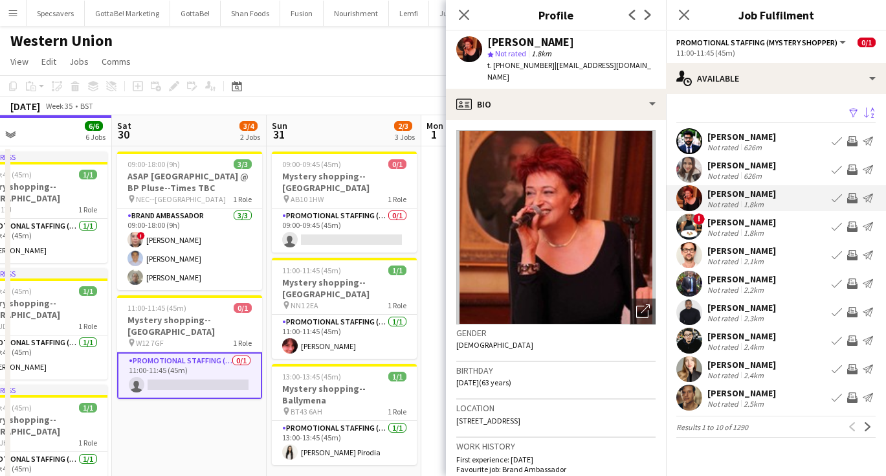
scroll to position [0, 340]
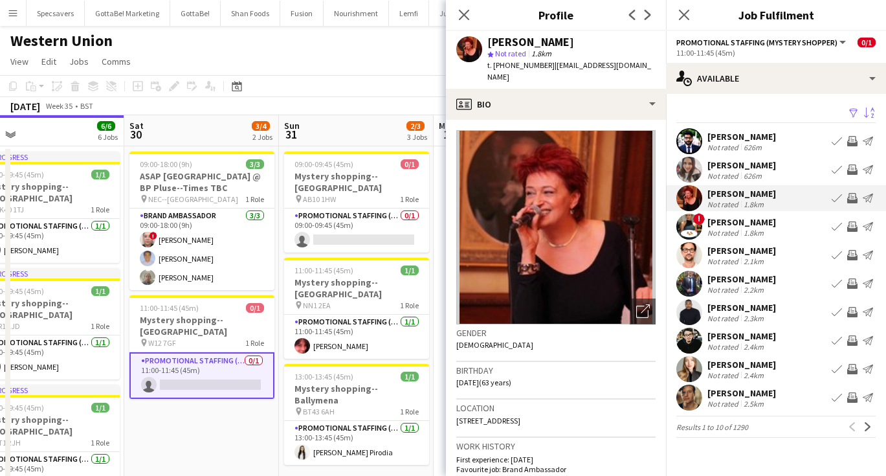
click at [741, 228] on div "1.8km" at bounding box center [753, 233] width 25 height 10
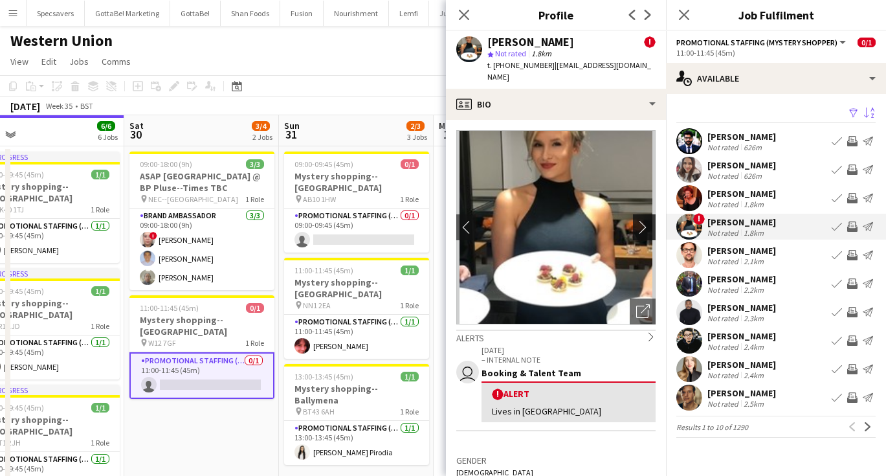
scroll to position [0, 0]
click at [639, 220] on app-icon "chevron-right" at bounding box center [646, 227] width 20 height 14
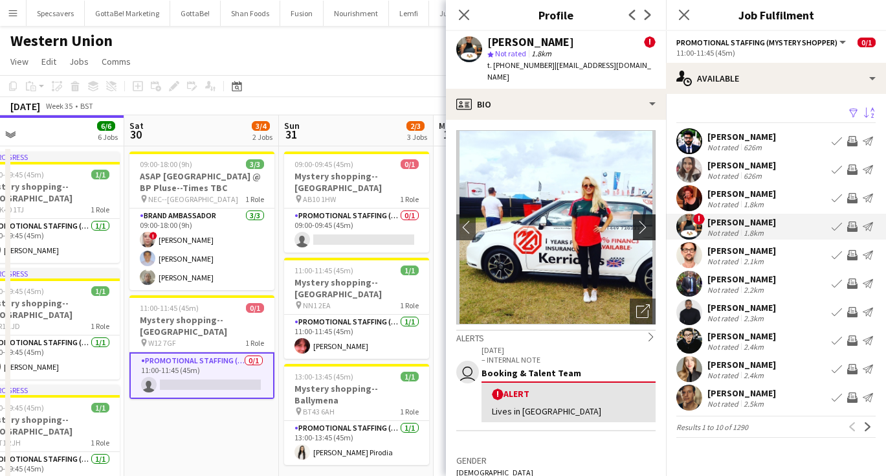
click at [639, 220] on app-icon "chevron-right" at bounding box center [646, 227] width 20 height 14
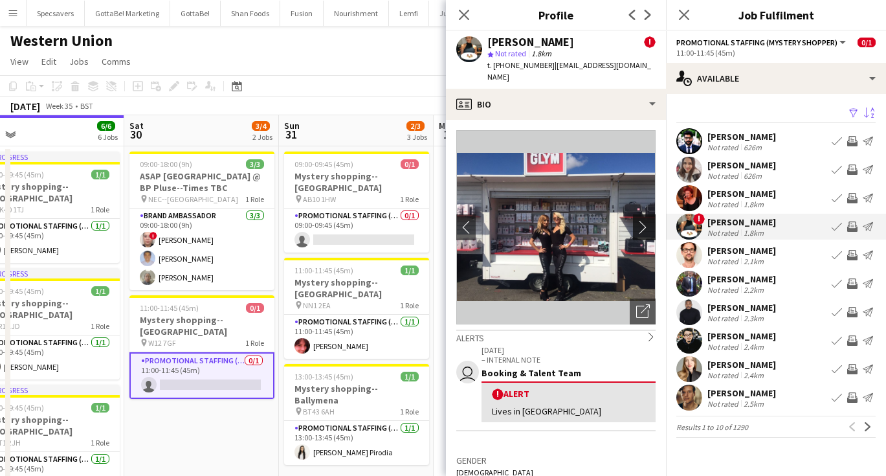
click at [639, 220] on app-icon "chevron-right" at bounding box center [646, 227] width 20 height 14
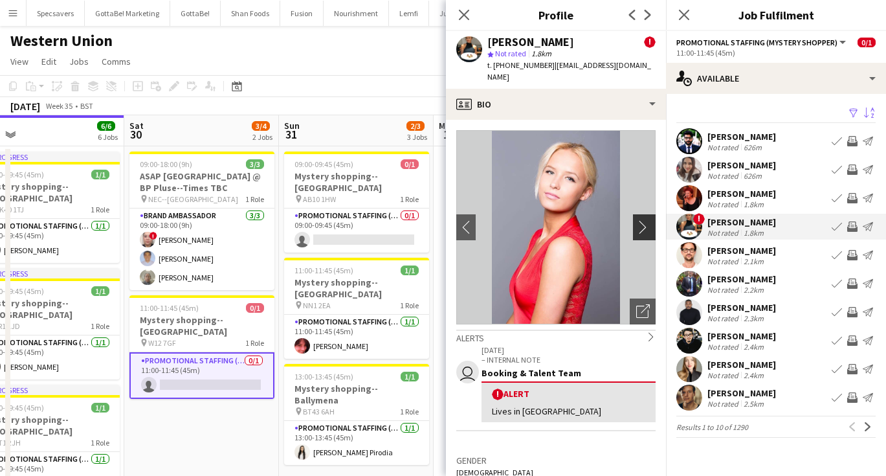
click at [639, 220] on app-icon "chevron-right" at bounding box center [646, 227] width 20 height 14
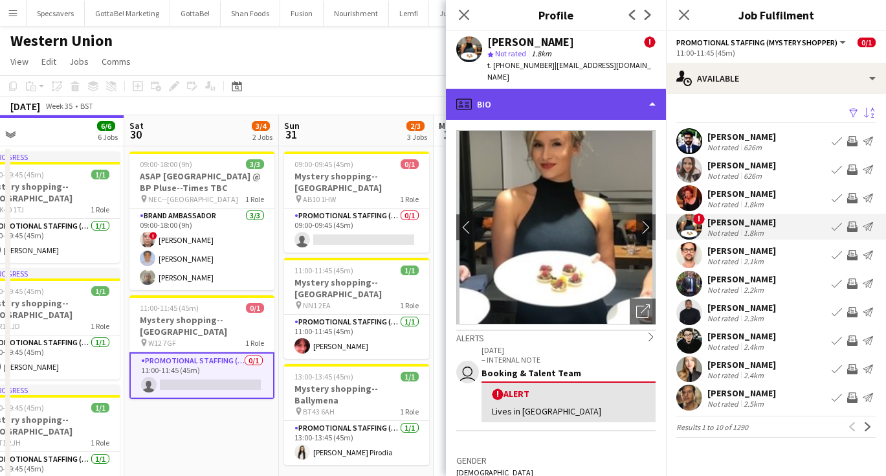
click at [557, 90] on div "profile Bio" at bounding box center [556, 104] width 220 height 31
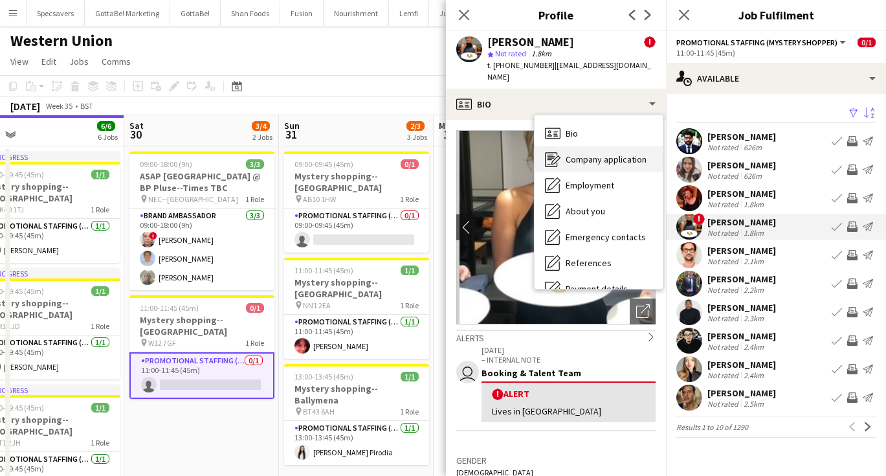
click at [595, 153] on div "Company application Company application" at bounding box center [599, 159] width 128 height 26
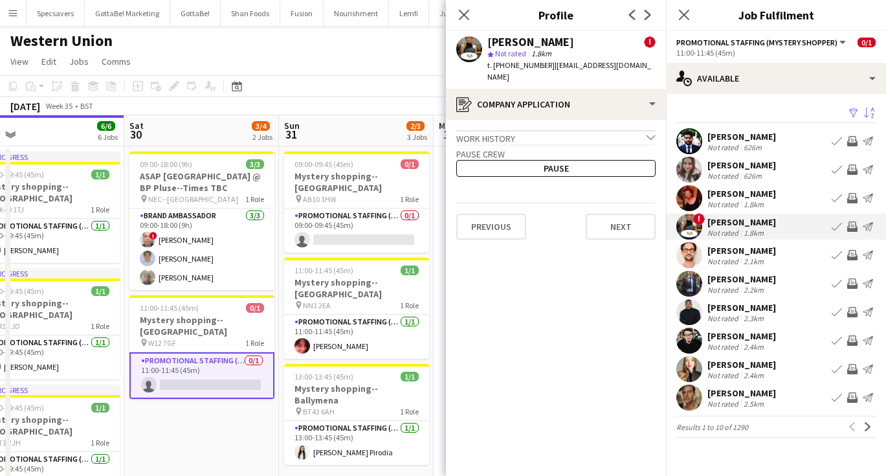
click at [737, 252] on div "[PERSON_NAME]" at bounding box center [741, 251] width 69 height 12
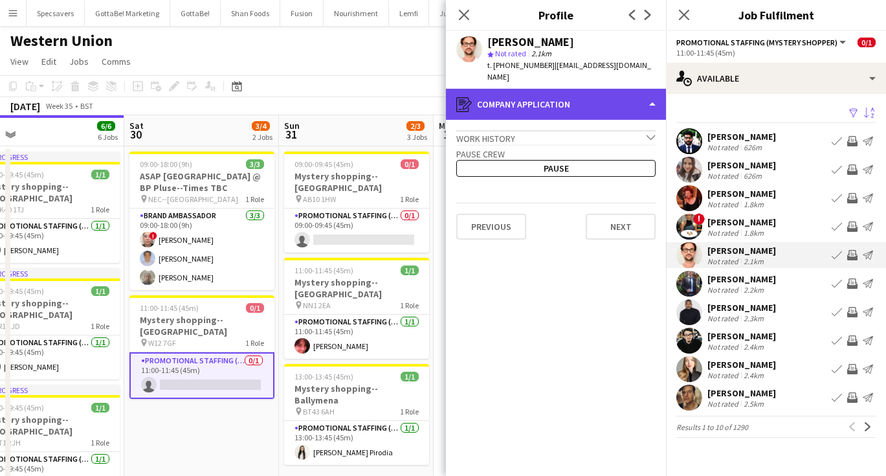
click at [597, 98] on div "register Company application" at bounding box center [556, 104] width 220 height 31
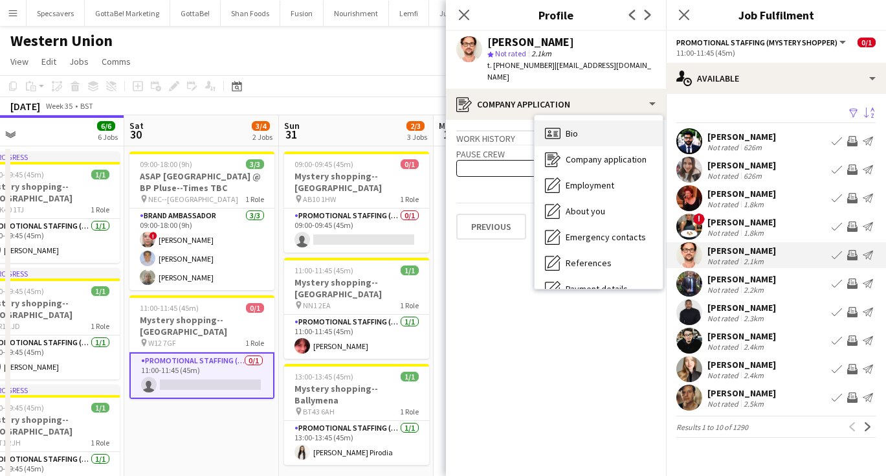
click at [601, 120] on div "Bio Bio" at bounding box center [599, 133] width 128 height 26
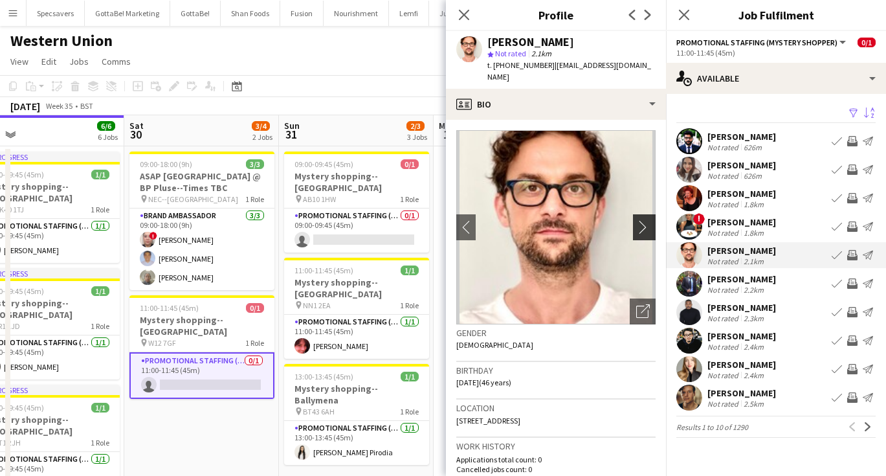
click at [638, 220] on app-icon "chevron-right" at bounding box center [646, 227] width 20 height 14
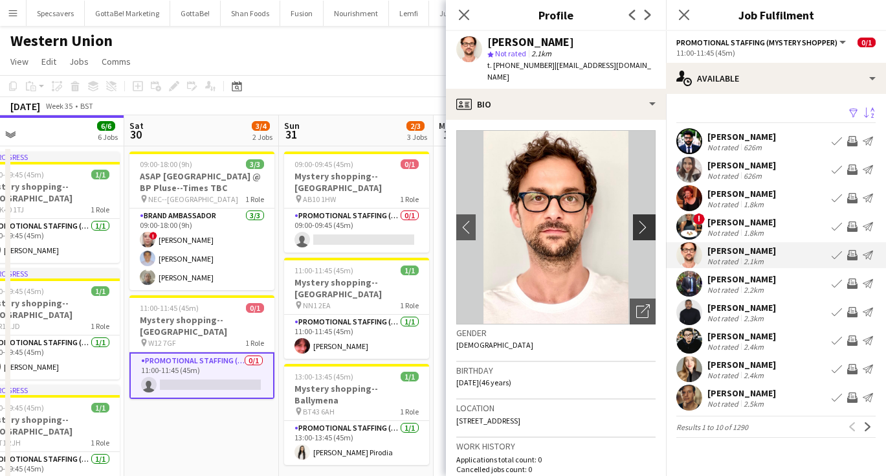
click at [638, 220] on app-icon "chevron-right" at bounding box center [646, 227] width 20 height 14
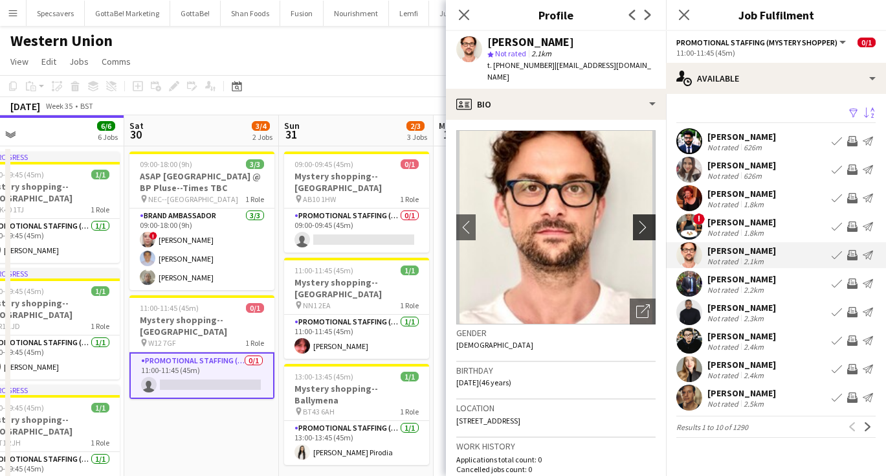
click at [638, 220] on app-icon "chevron-right" at bounding box center [646, 227] width 20 height 14
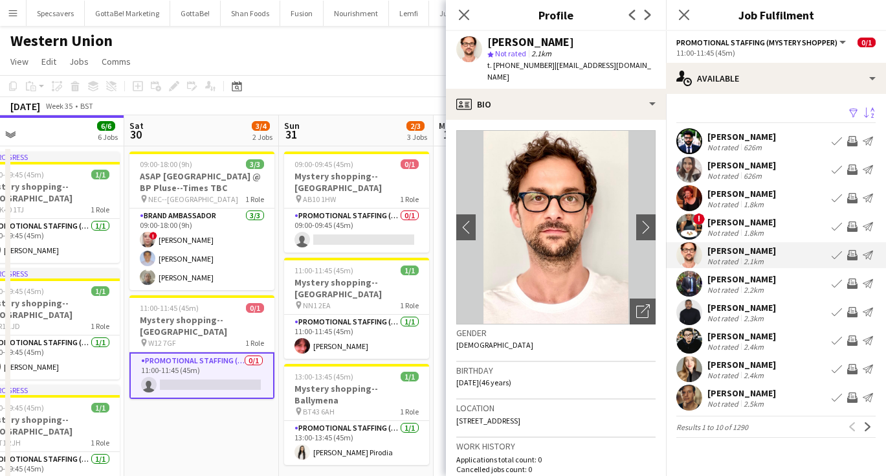
click at [772, 285] on div "Not rated 2.2km" at bounding box center [741, 290] width 69 height 10
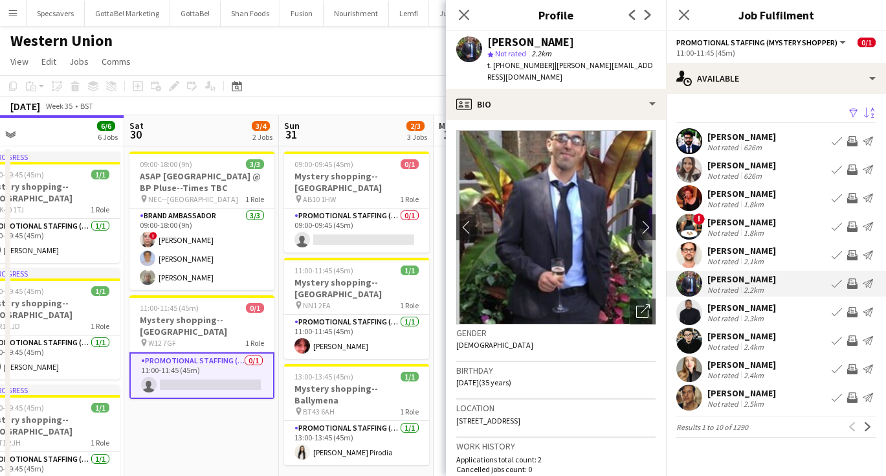
click at [766, 311] on div "[PERSON_NAME] Not rated 2.3km Book crew Invite crew Send notification" at bounding box center [776, 312] width 220 height 26
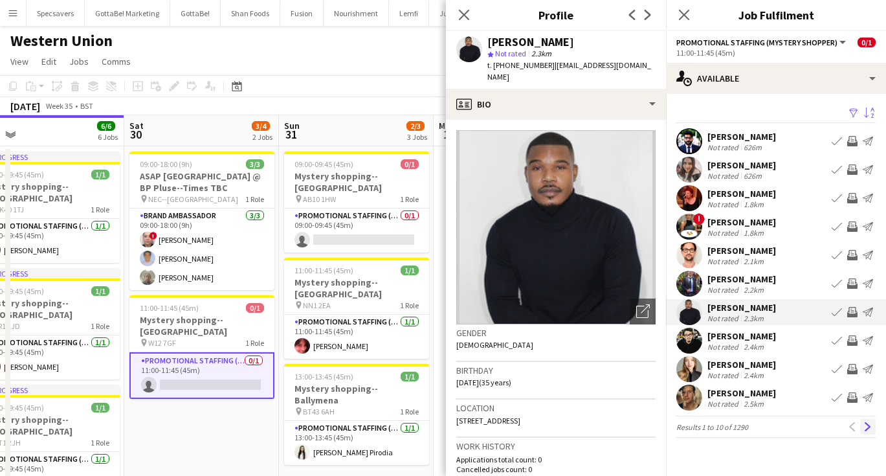
click at [863, 430] on button "Next" at bounding box center [868, 427] width 16 height 16
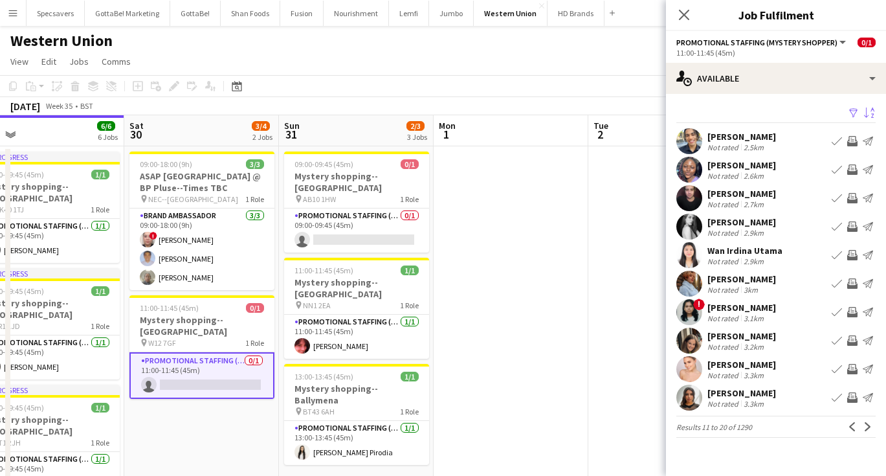
click at [754, 175] on div "2.6km" at bounding box center [753, 176] width 25 height 10
